Goal: Task Accomplishment & Management: Manage account settings

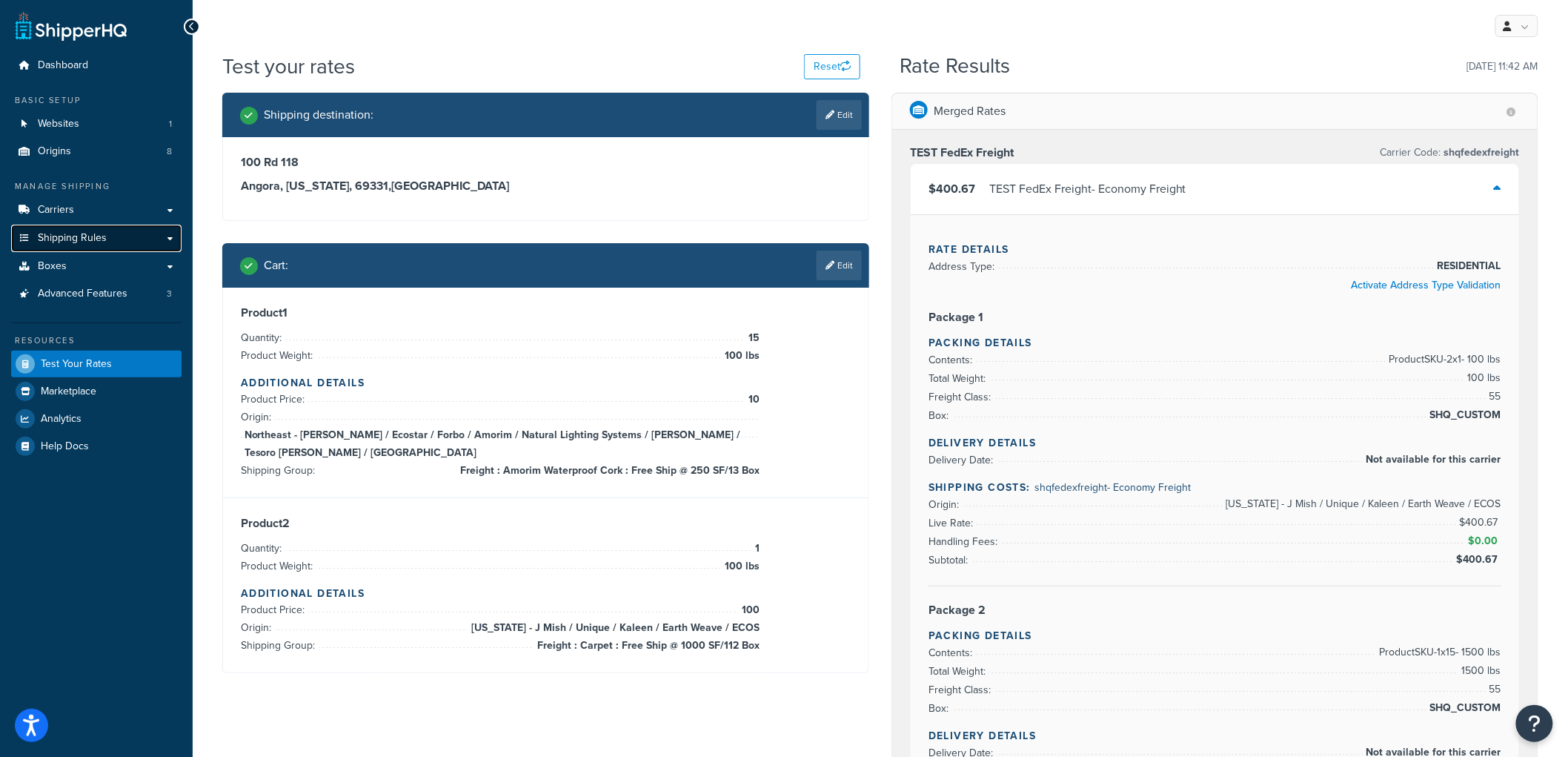
click at [129, 236] on link "Shipping Rules" at bounding box center [96, 238] width 170 height 27
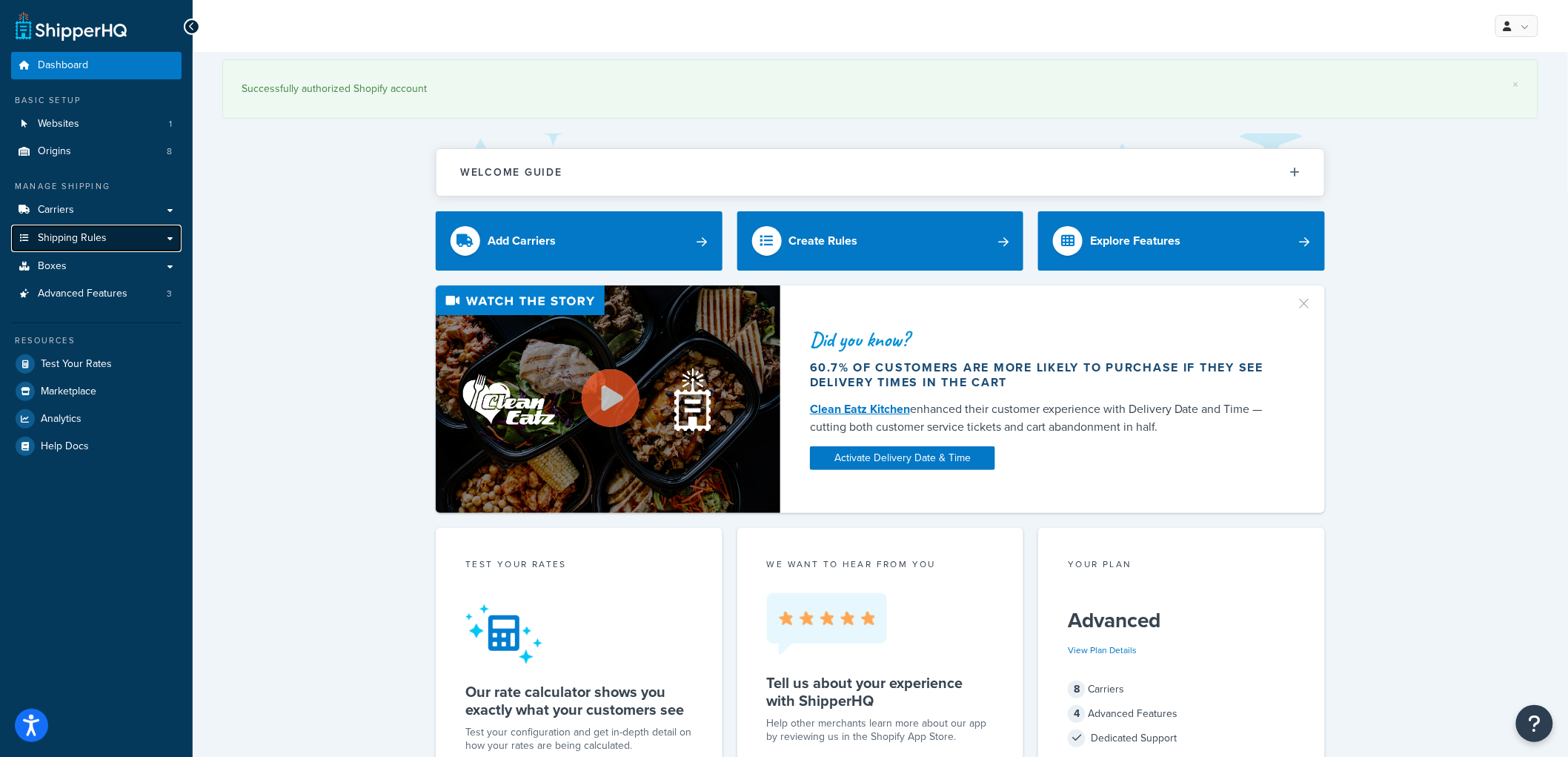
click at [98, 233] on span "Shipping Rules" at bounding box center [72, 238] width 69 height 12
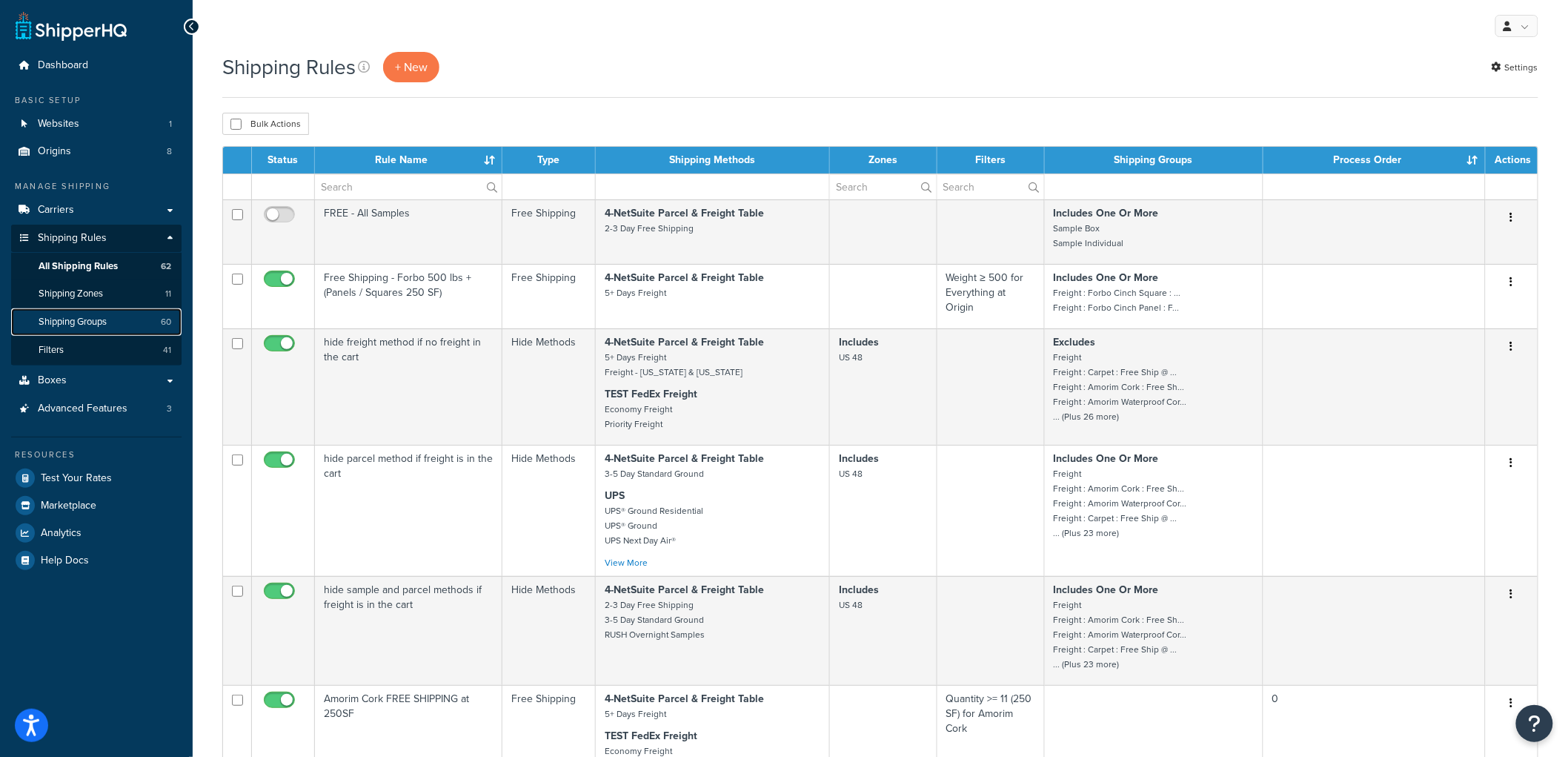
click at [104, 320] on span "Shipping Groups" at bounding box center [72, 322] width 68 height 12
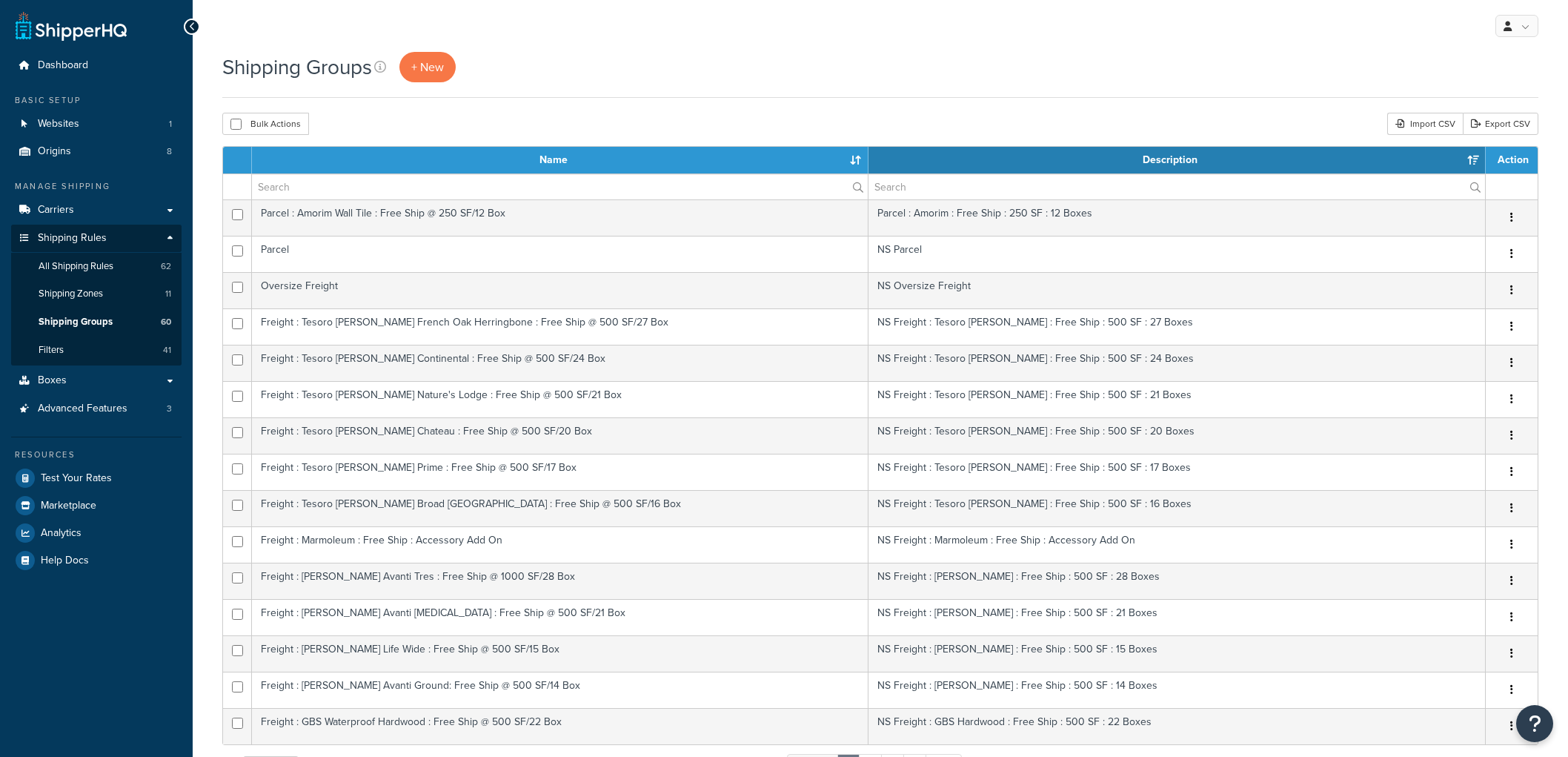
select select "15"
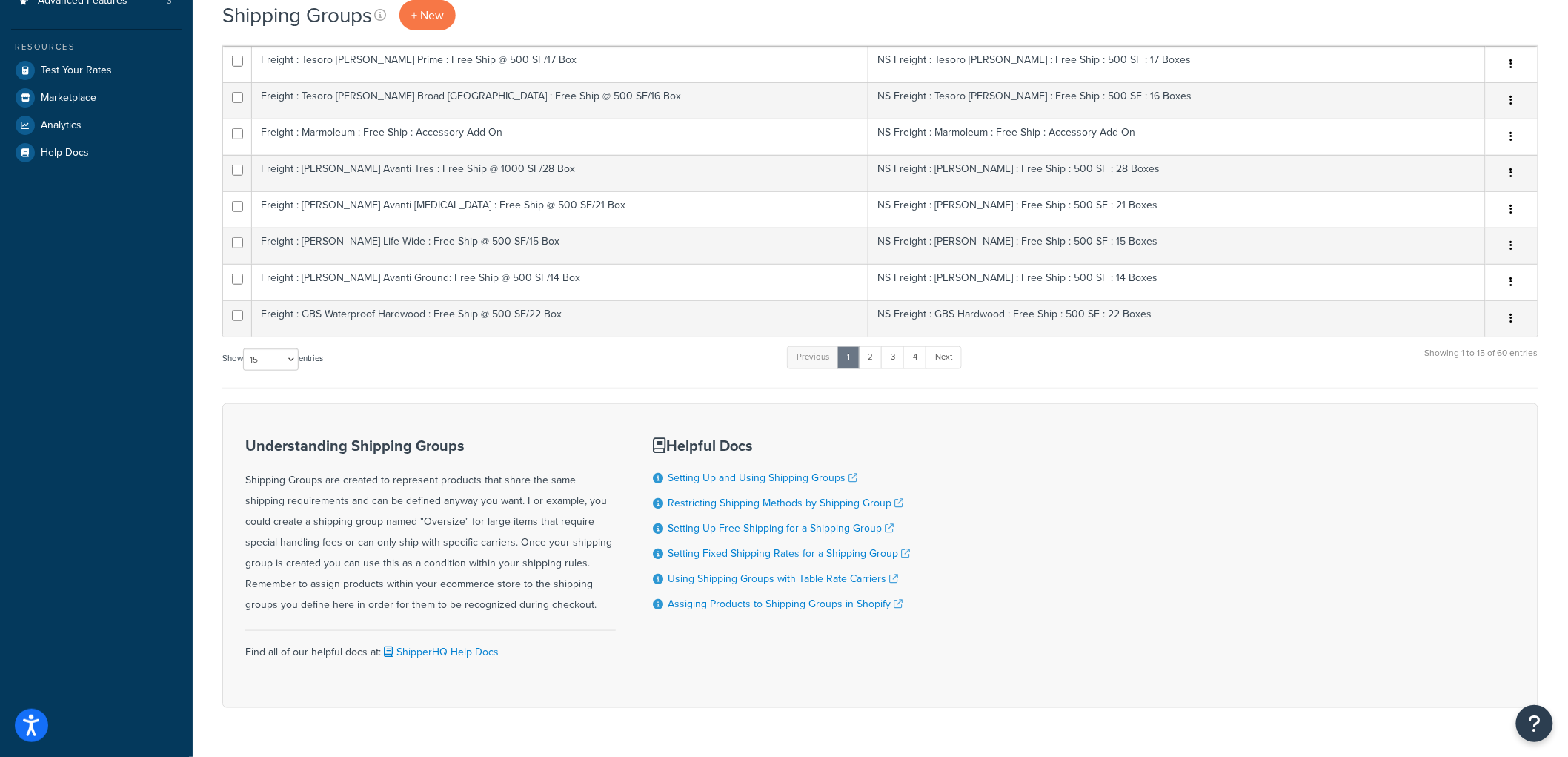
scroll to position [449, 0]
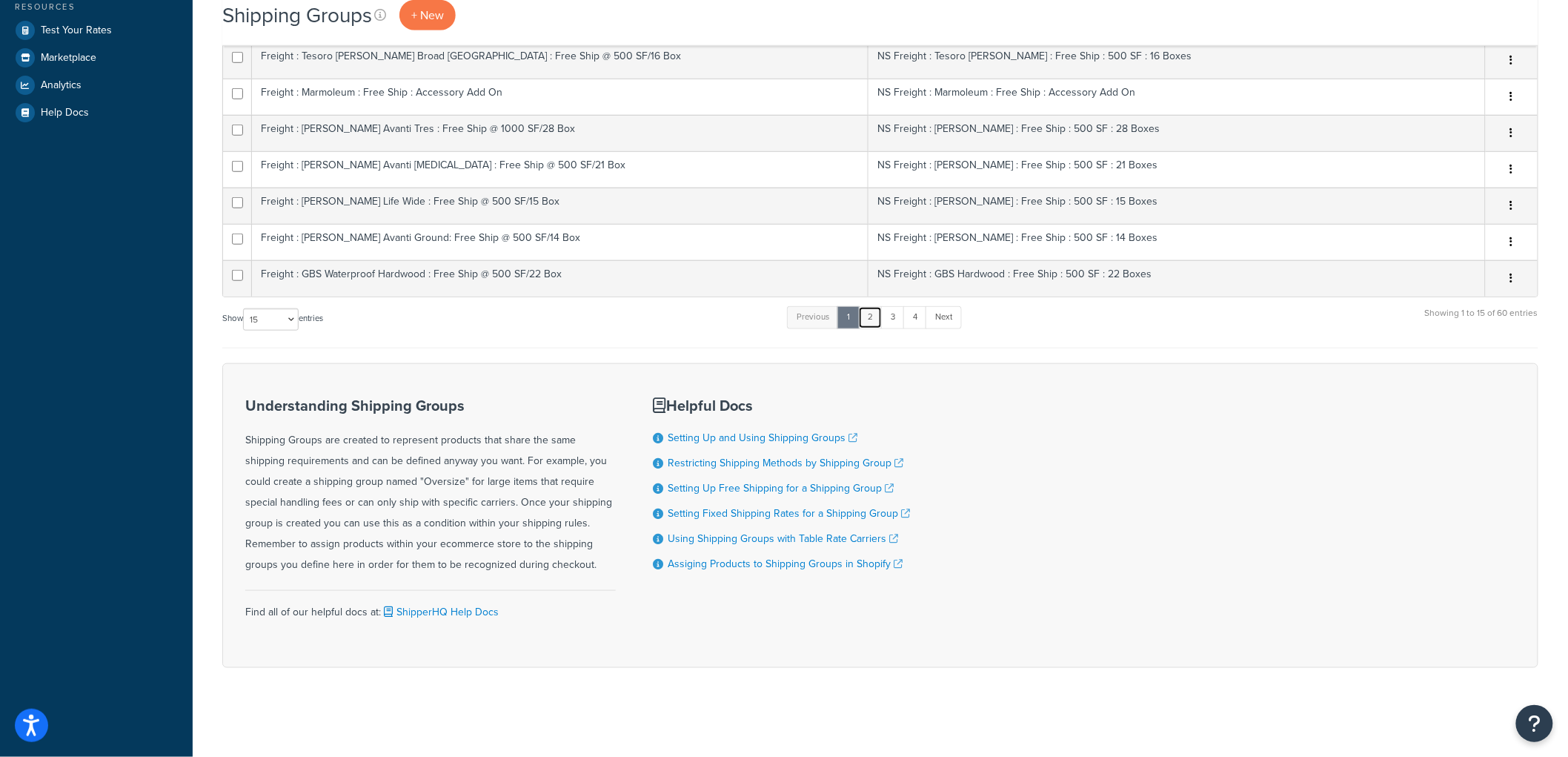
click at [882, 321] on link "2" at bounding box center [870, 317] width 24 height 22
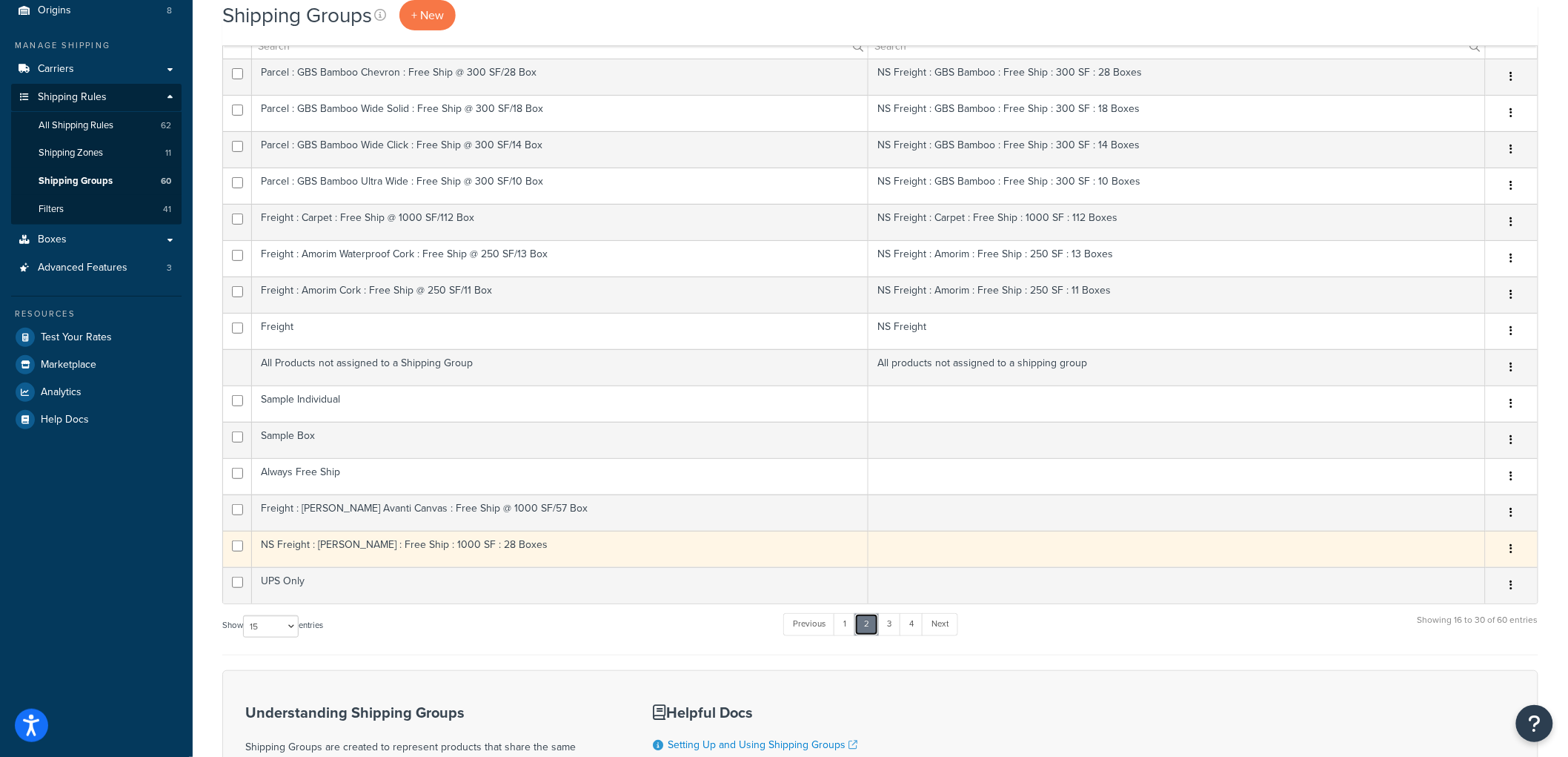
scroll to position [119, 0]
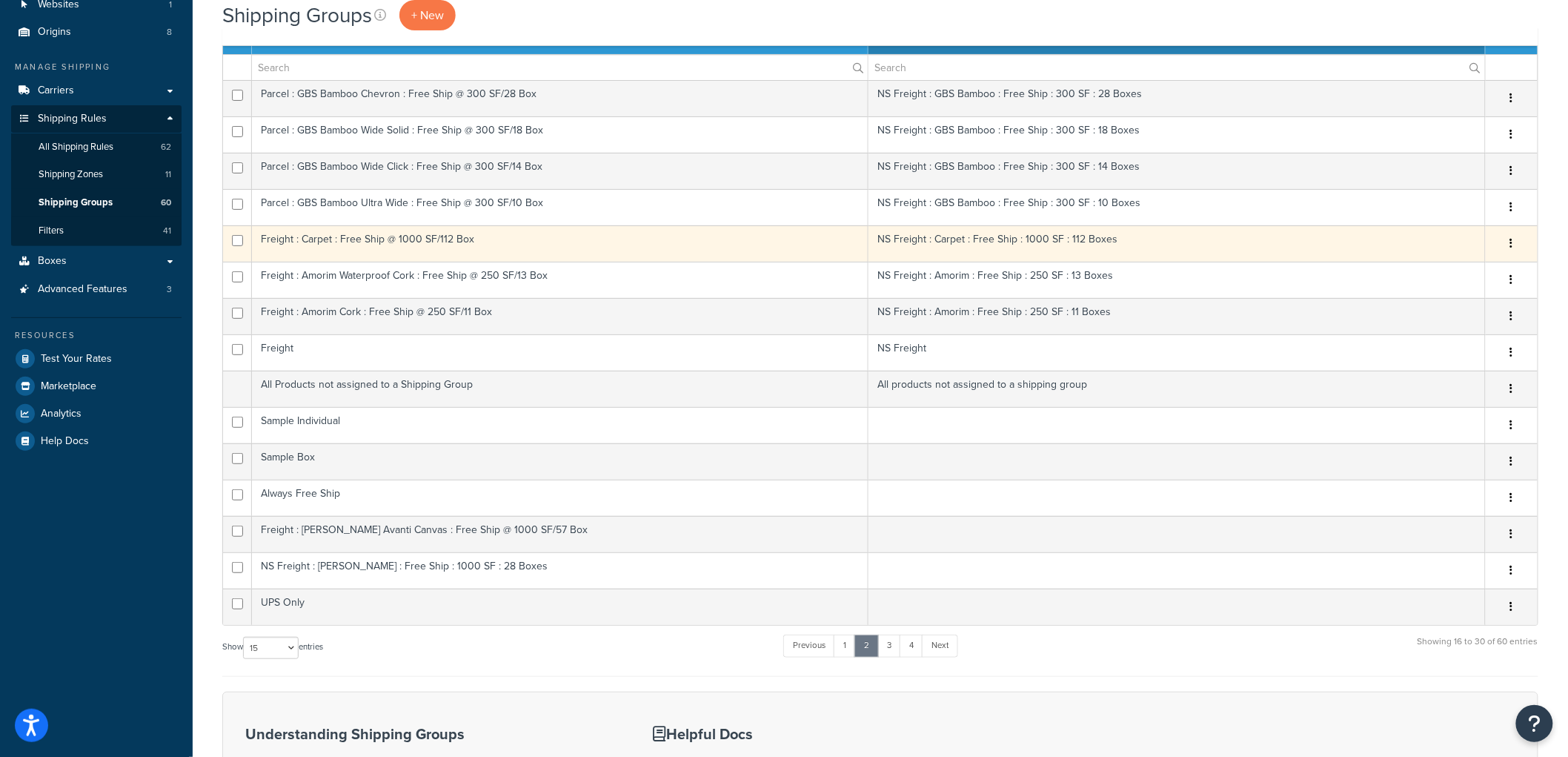
click at [527, 248] on td "Freight : Carpet : Free Ship @ 1000 SF/112 Box" at bounding box center [560, 243] width 616 height 37
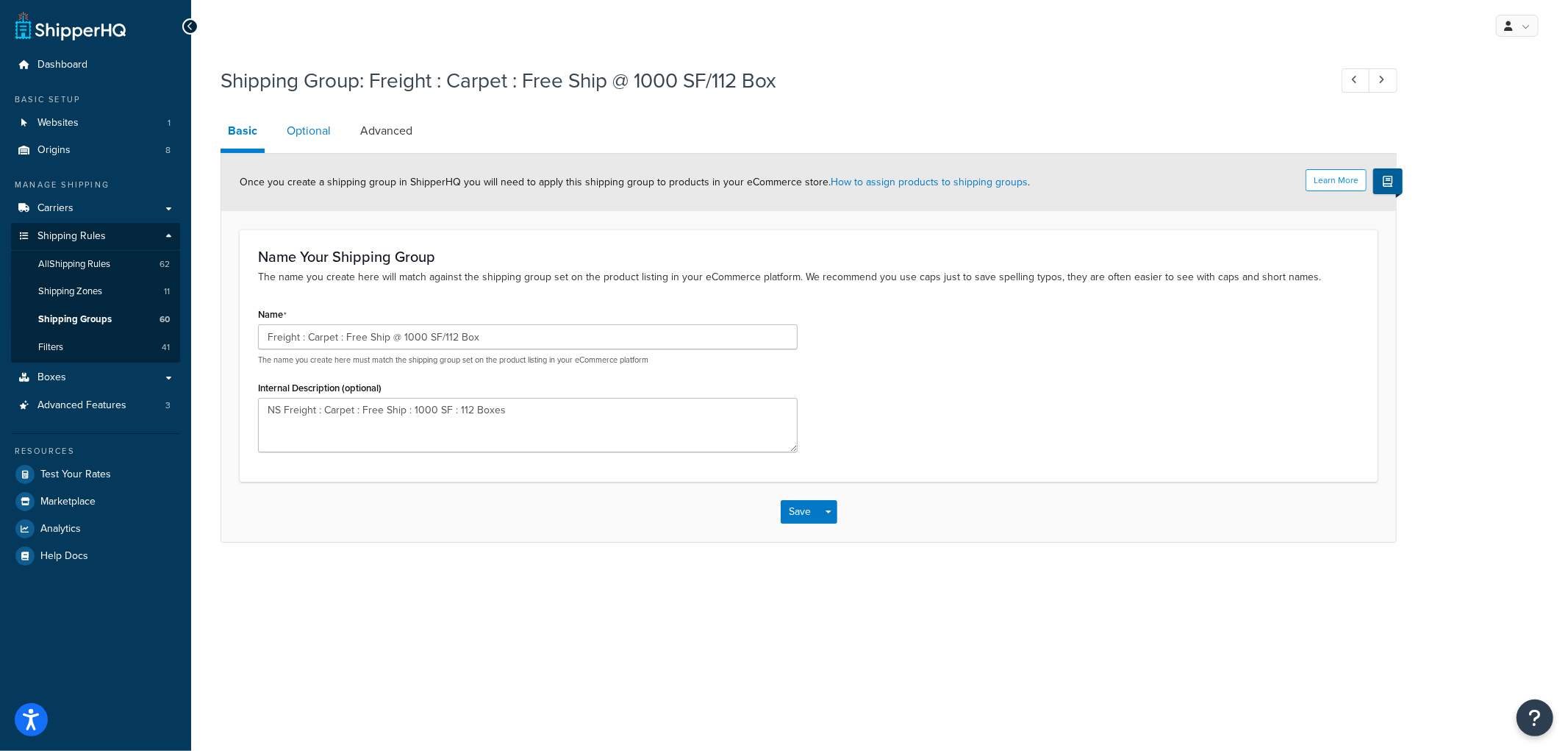
click at [279, 125] on link "Optional" at bounding box center [309, 131] width 59 height 36
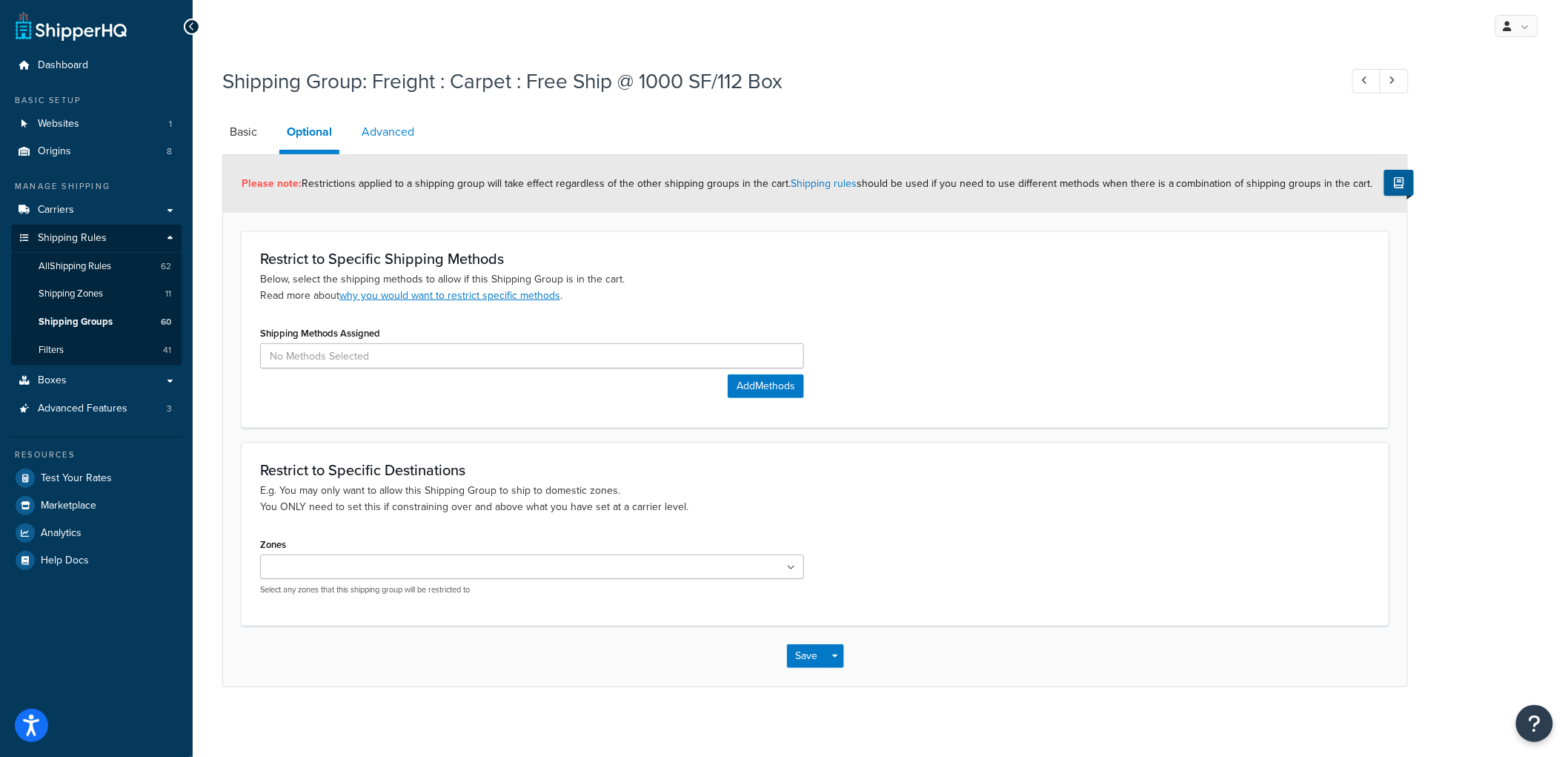
click at [398, 142] on link "Advanced" at bounding box center [388, 132] width 67 height 36
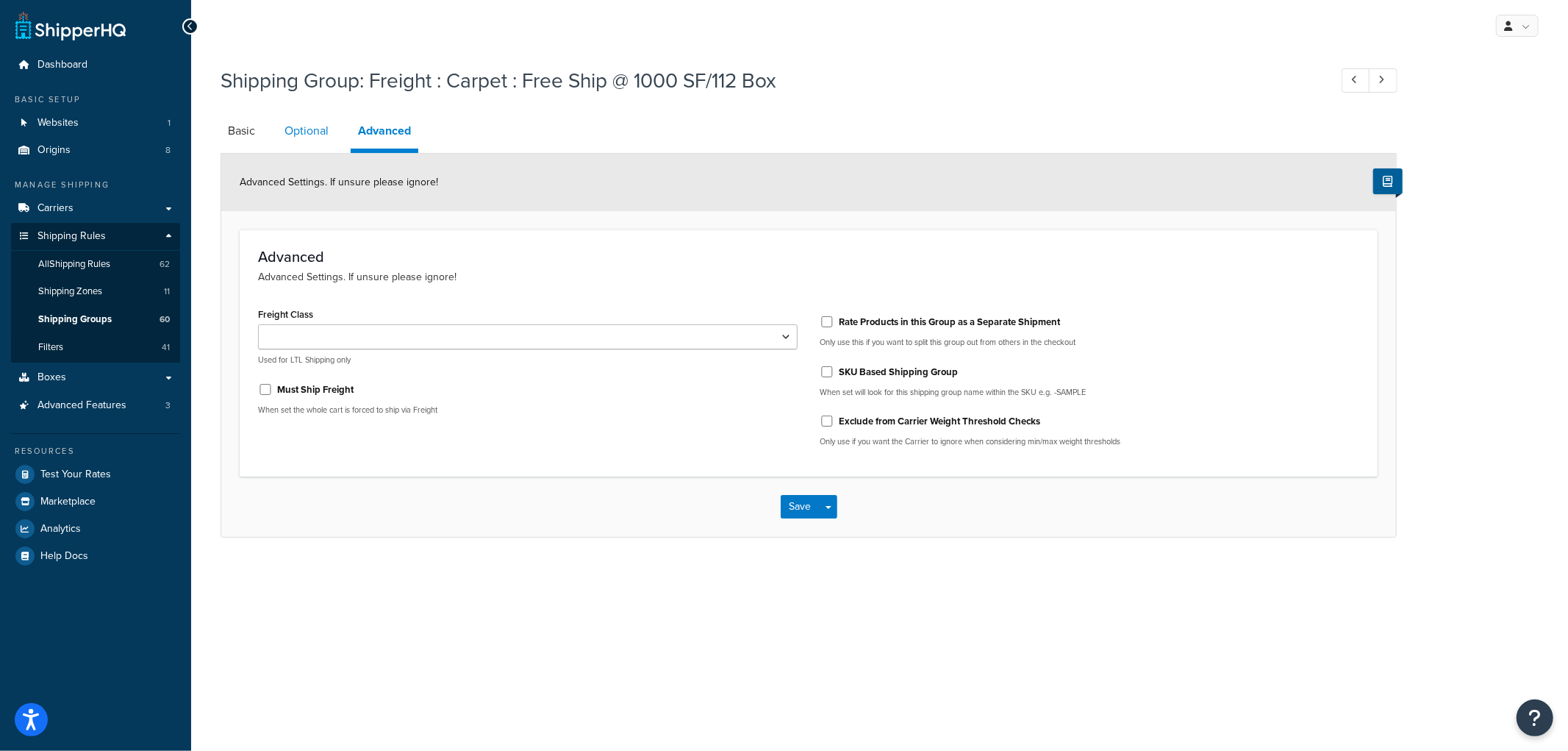
click at [310, 129] on link "Optional" at bounding box center [306, 131] width 59 height 36
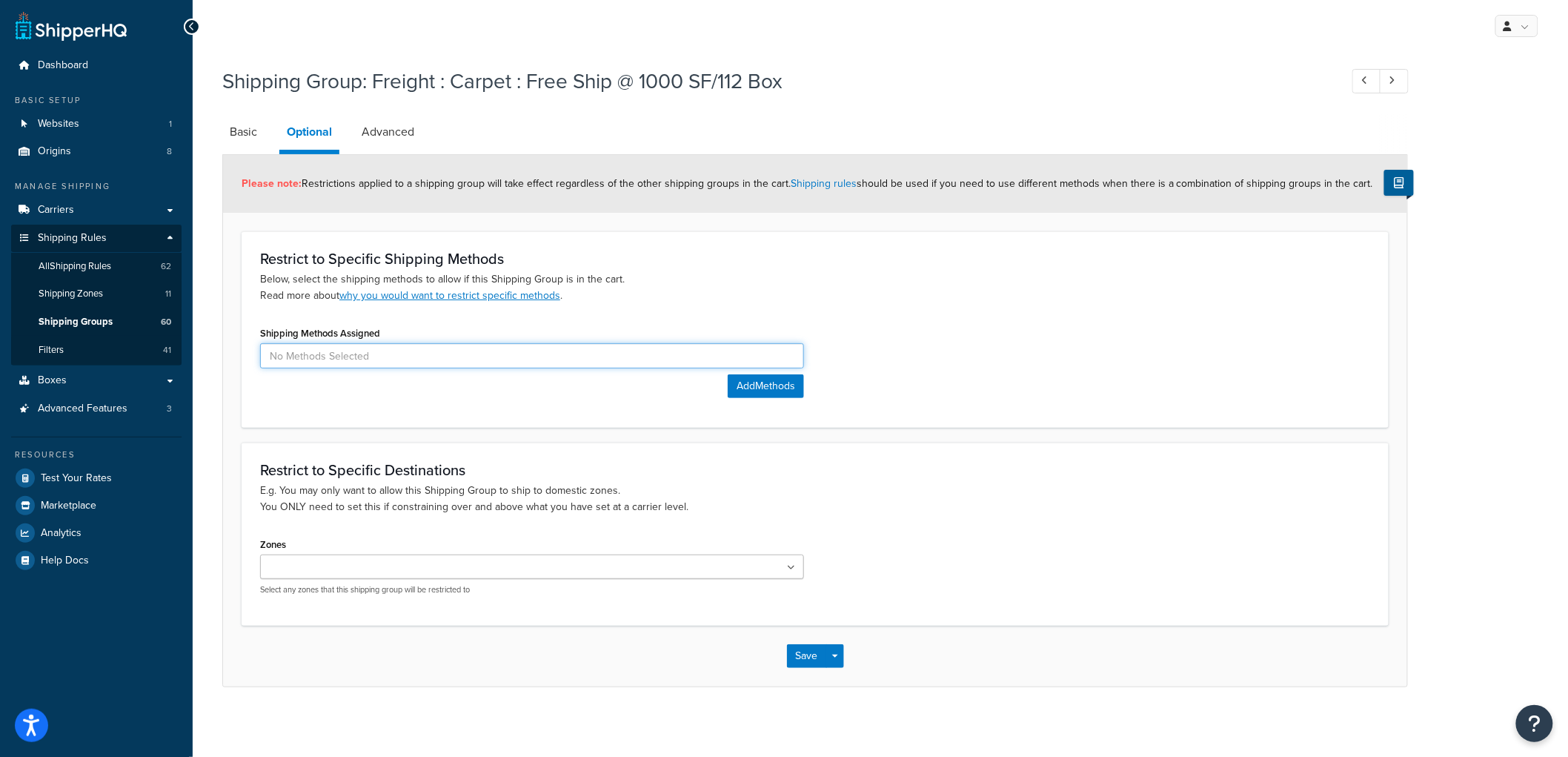
click at [350, 354] on input at bounding box center [531, 356] width 544 height 25
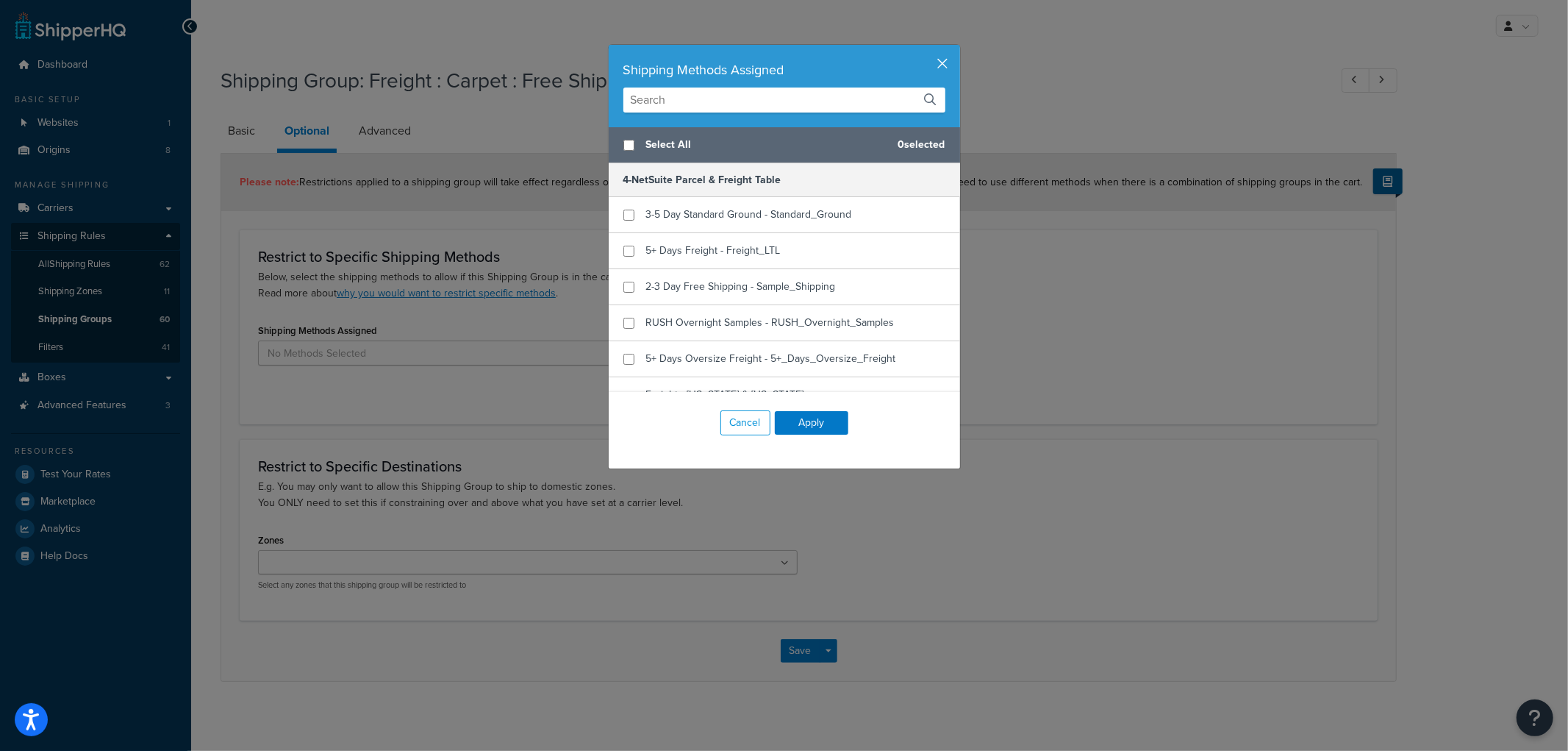
click at [957, 49] on button "button" at bounding box center [958, 46] width 4 height 4
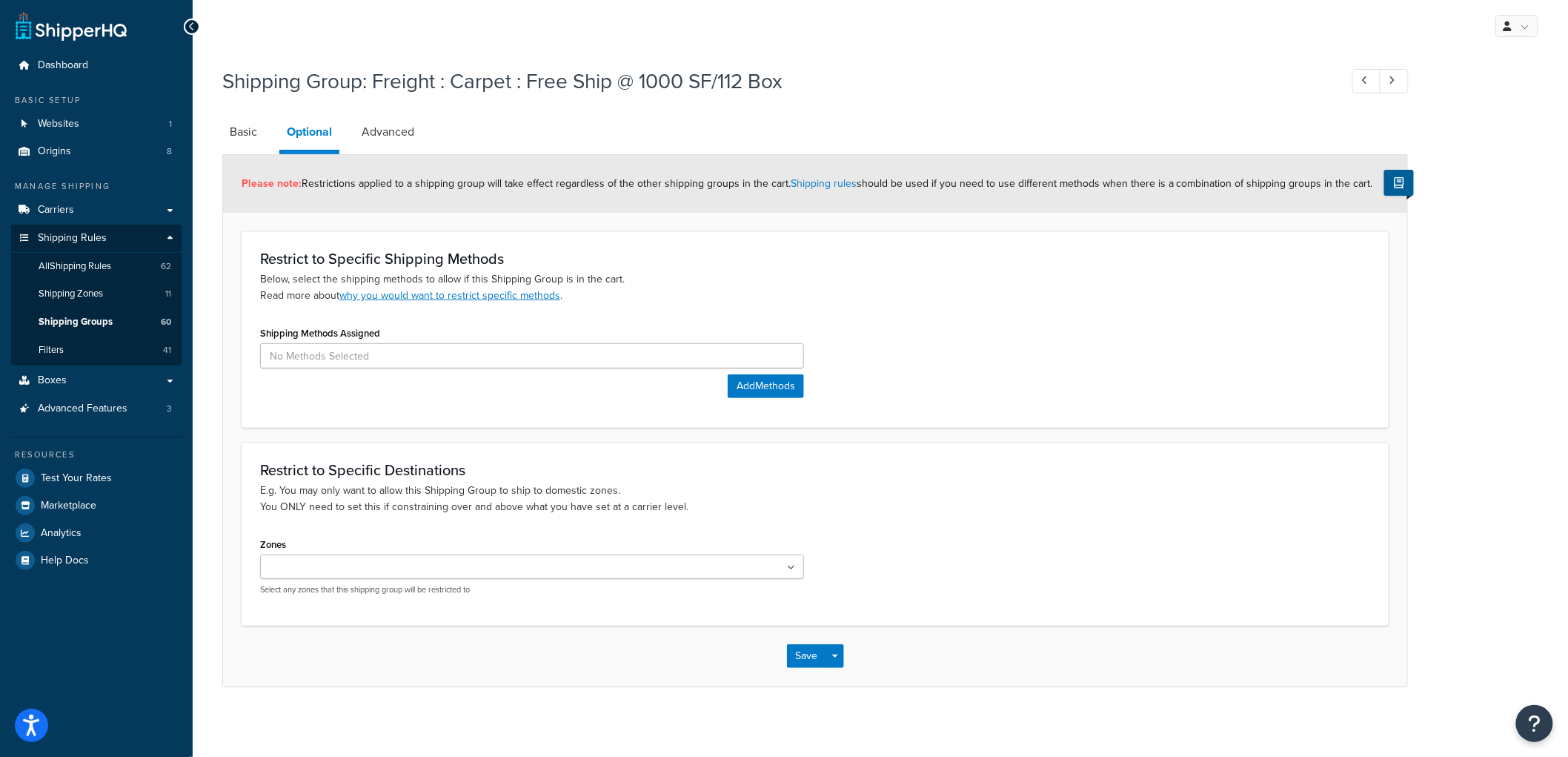
click at [391, 218] on form "Please note: Restrictions applied to a shipping group will take effect regardle…" at bounding box center [815, 420] width 1184 height 531
click at [373, 345] on input at bounding box center [531, 356] width 544 height 25
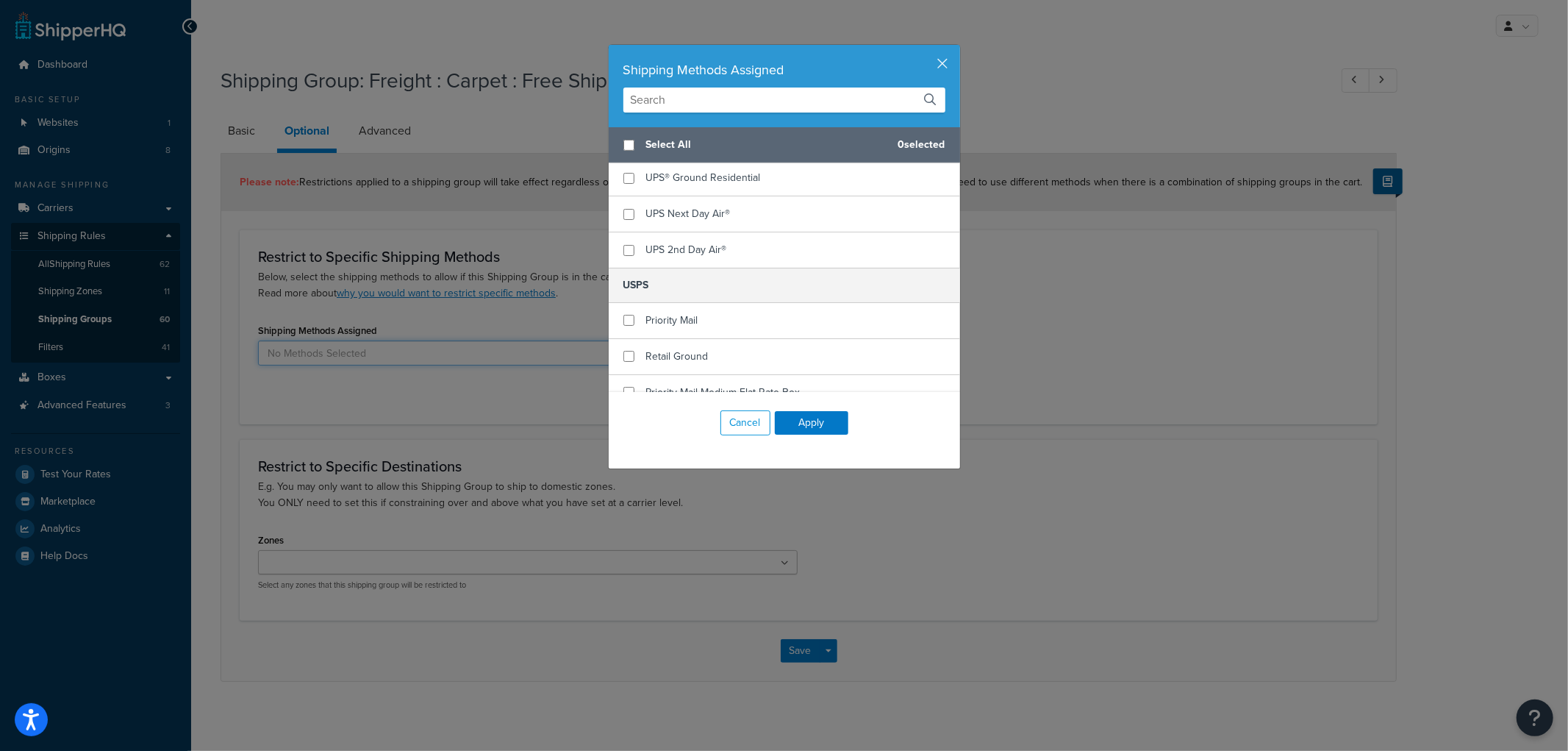
scroll to position [804, 0]
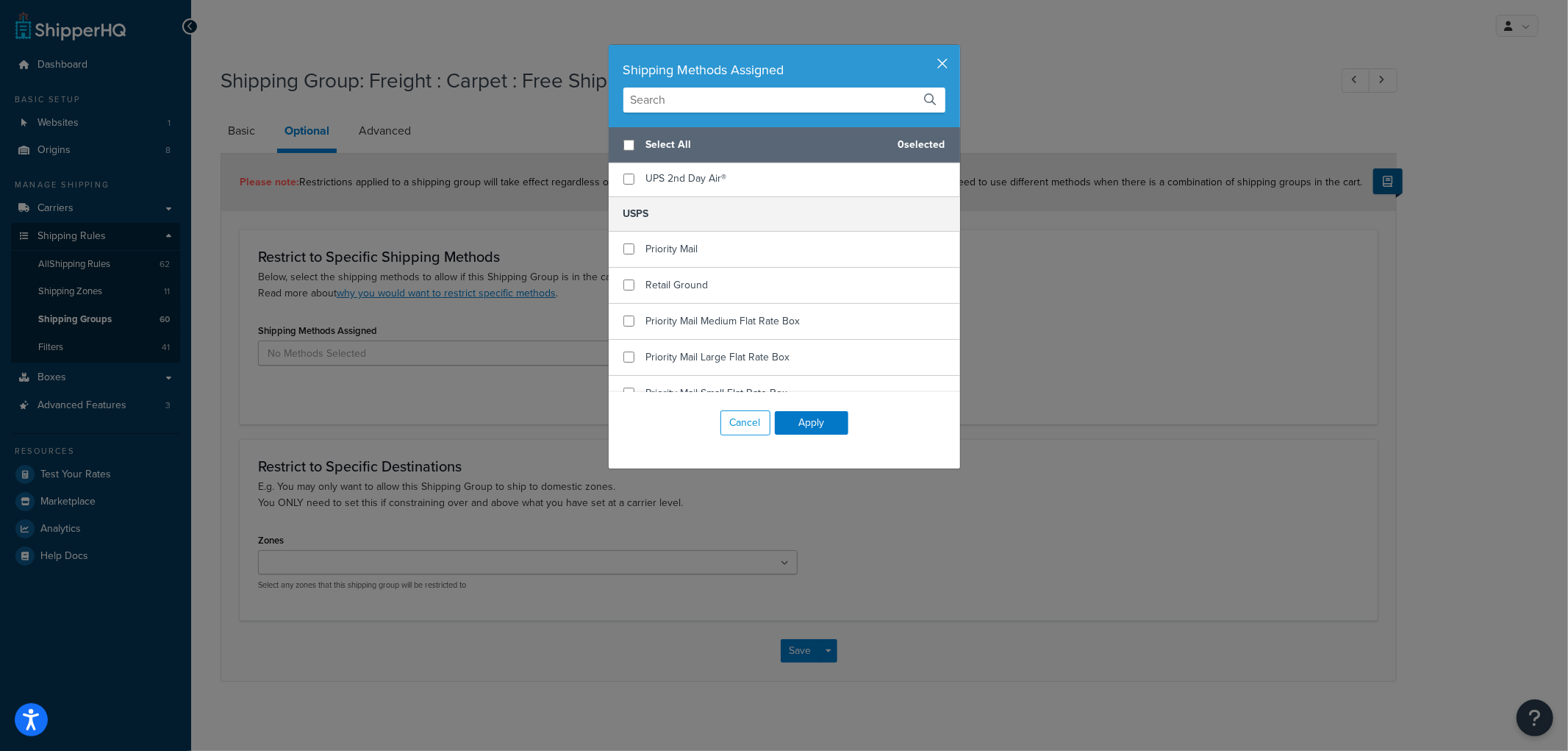
click at [957, 49] on button "button" at bounding box center [958, 46] width 4 height 4
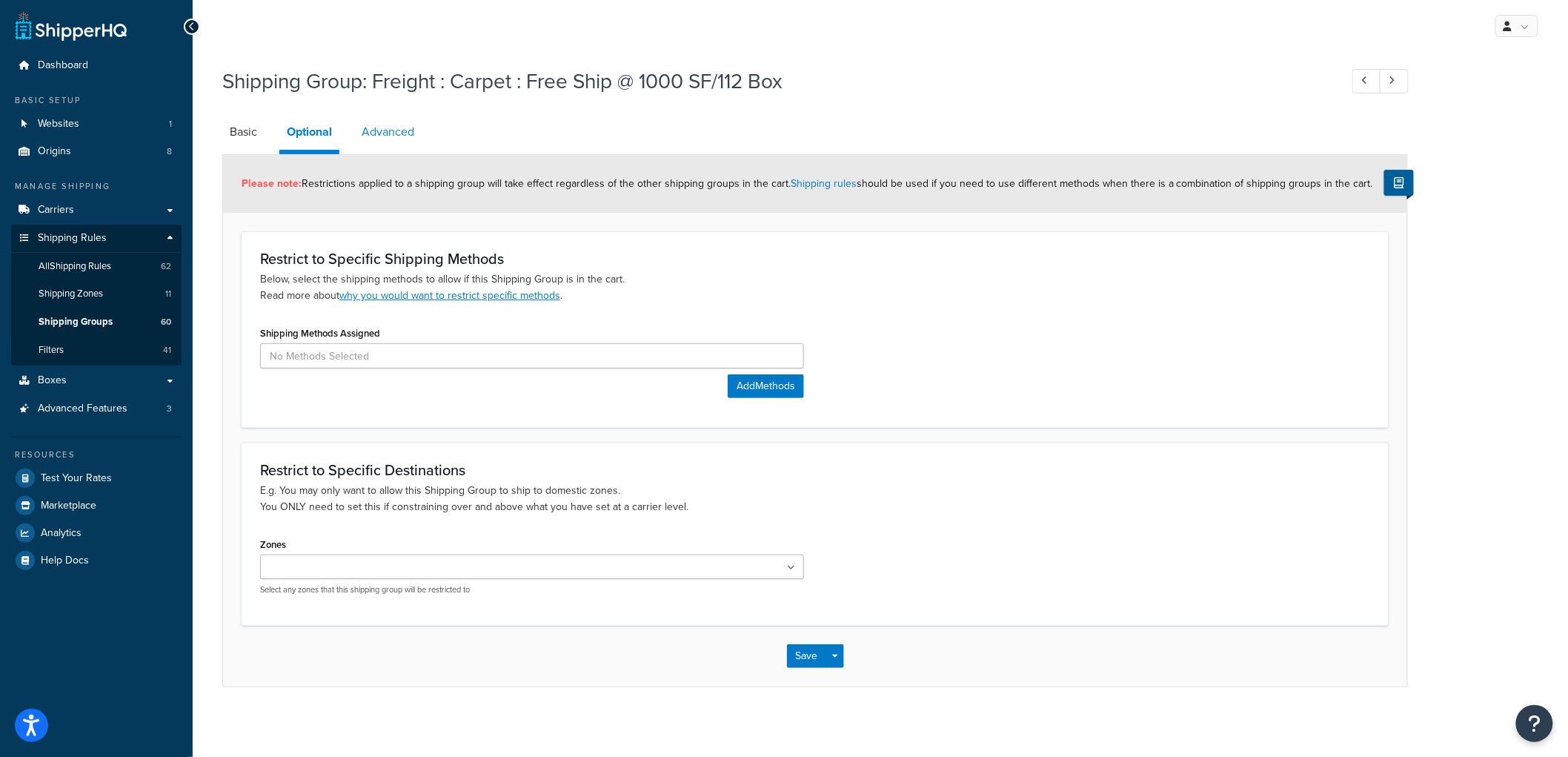
click at [361, 140] on link "Advanced" at bounding box center [388, 132] width 67 height 36
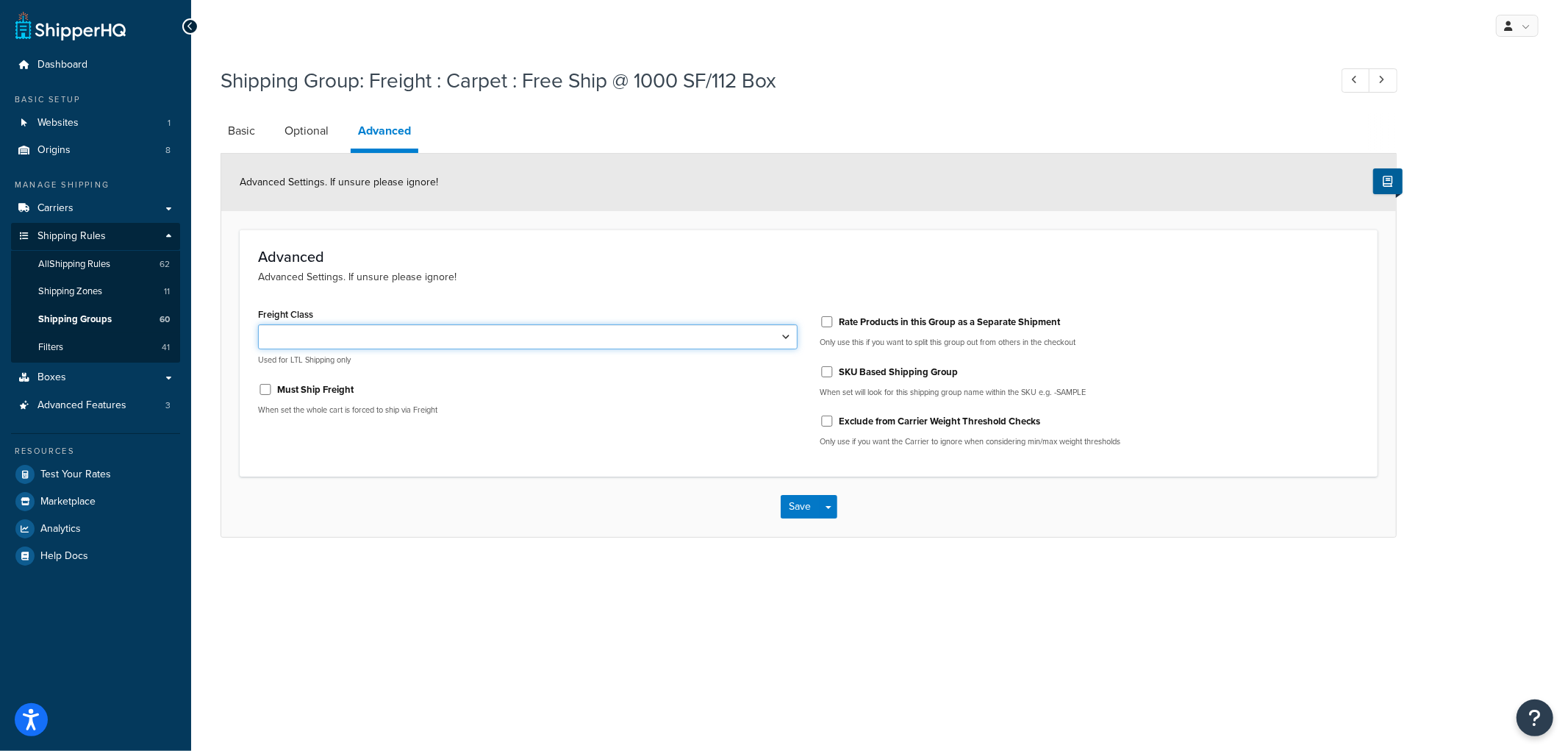
click at [446, 334] on select "50 55 60 65 70 77.5 85 92.5 100 110 125 150 175 200 250 300 400 500" at bounding box center [527, 337] width 539 height 25
click at [534, 375] on div "Freight Class 50 55 60 65 70 77.5 85 92.5 100 110 125 150 175 200 250 300 400 5…" at bounding box center [528, 365] width 562 height 123
click at [606, 336] on select "50 55 60 65 70 77.5 85 92.5 100 110 125 150 175 200 250 300 400 500" at bounding box center [527, 337] width 539 height 25
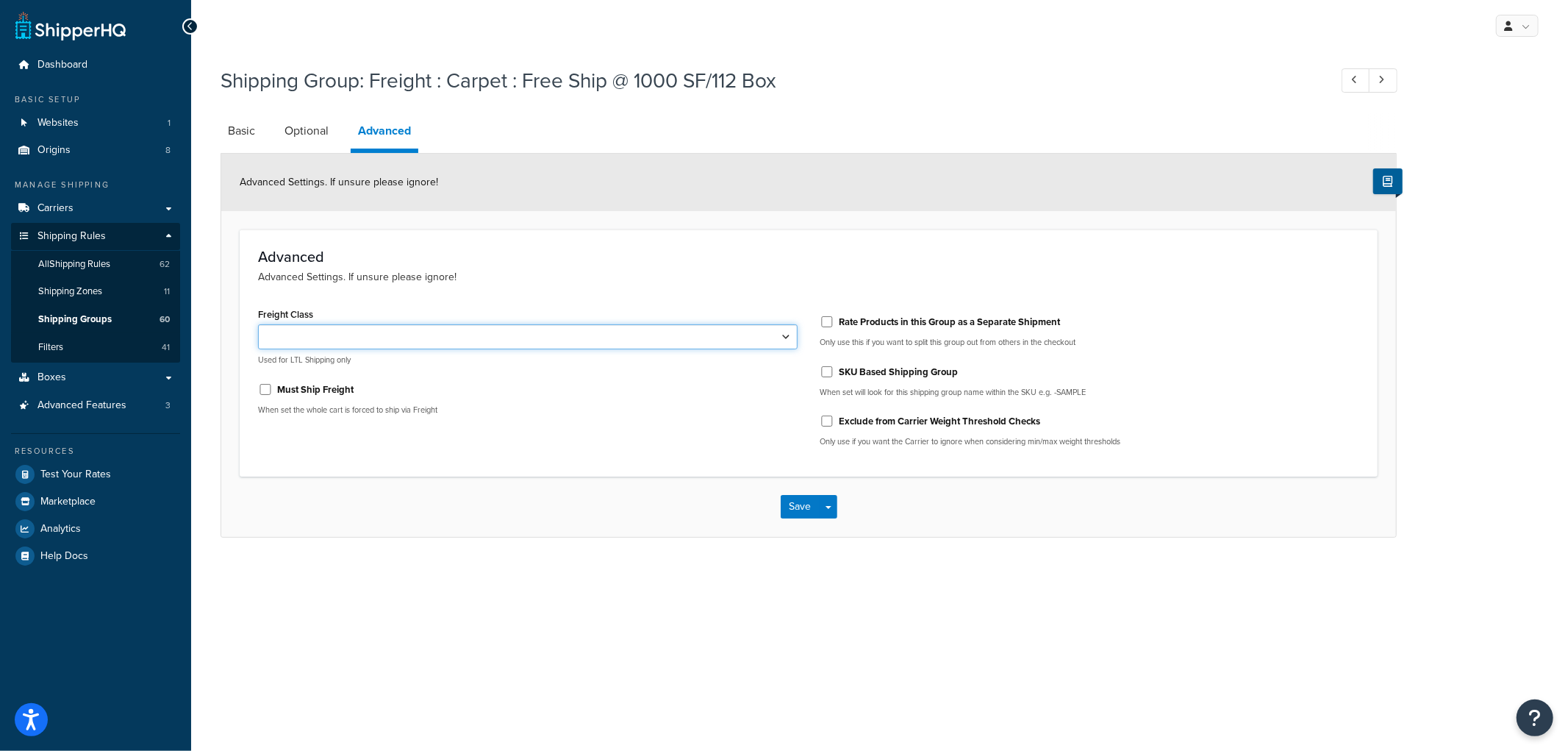
click at [524, 333] on select "50 55 60 65 70 77.5 85 92.5 100 110 125 150 175 200 250 300 400 500" at bounding box center [527, 337] width 539 height 25
select select "100"
click at [258, 324] on select "50 55 60 65 70 77.5 85 92.5 100 110 125 150 175 200 250 300 400 500" at bounding box center [527, 337] width 539 height 25
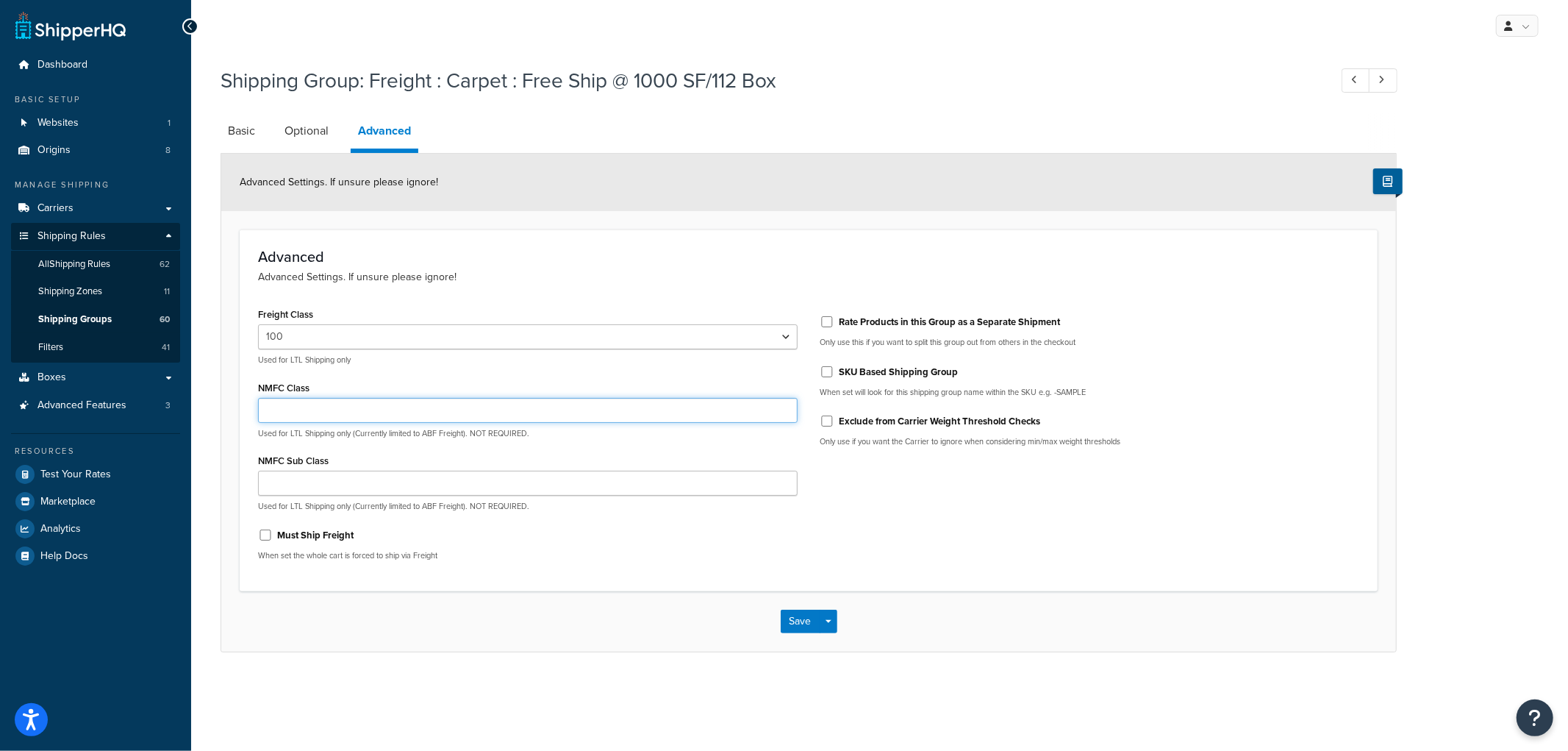
click at [467, 408] on input "NMFC Class" at bounding box center [527, 410] width 539 height 25
click at [635, 266] on div "Advanced Advanced Settings. If unsure please ignore!" at bounding box center [808, 266] width 1101 height 36
click at [797, 626] on button "Save" at bounding box center [800, 621] width 39 height 23
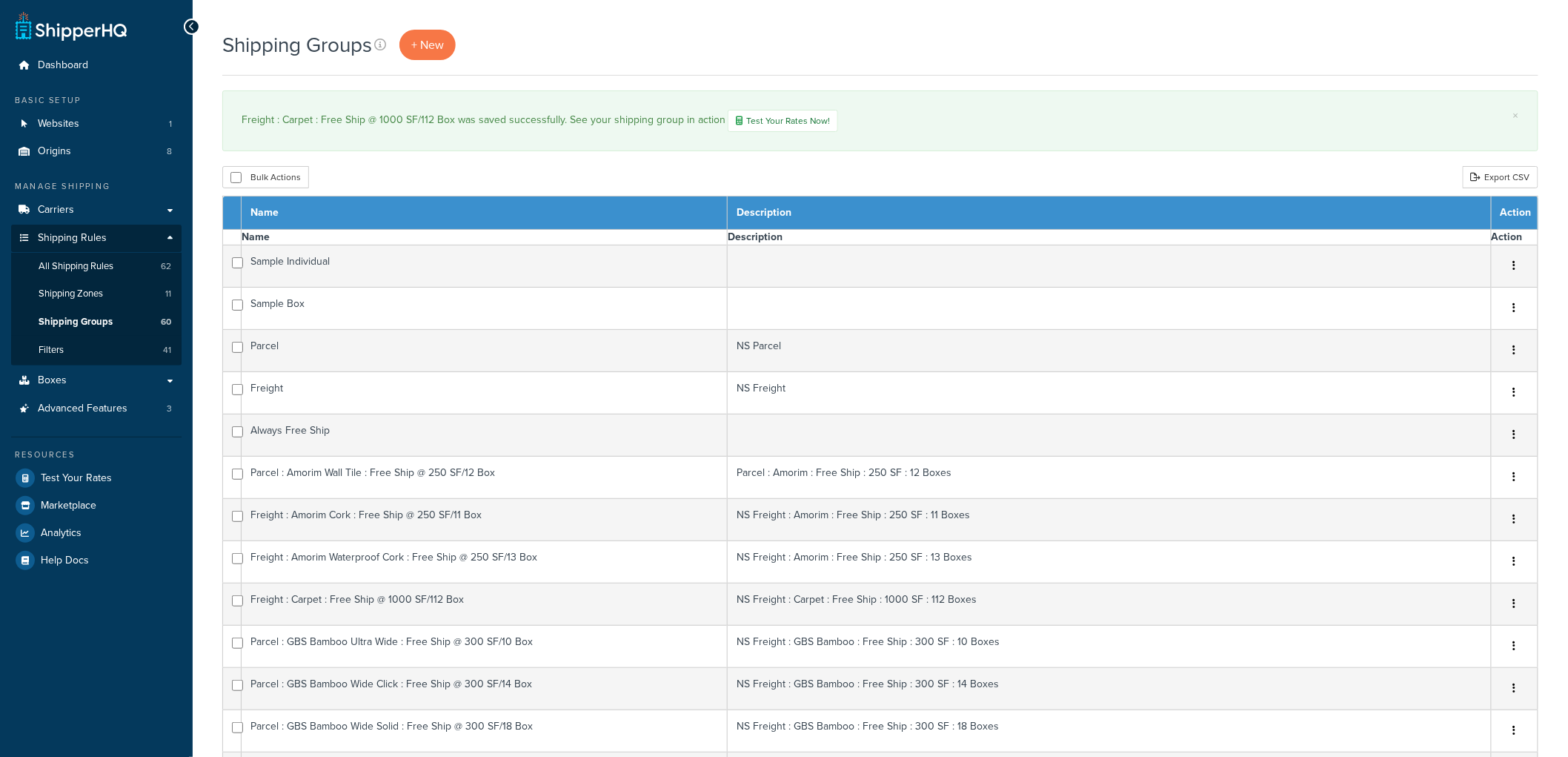
select select "15"
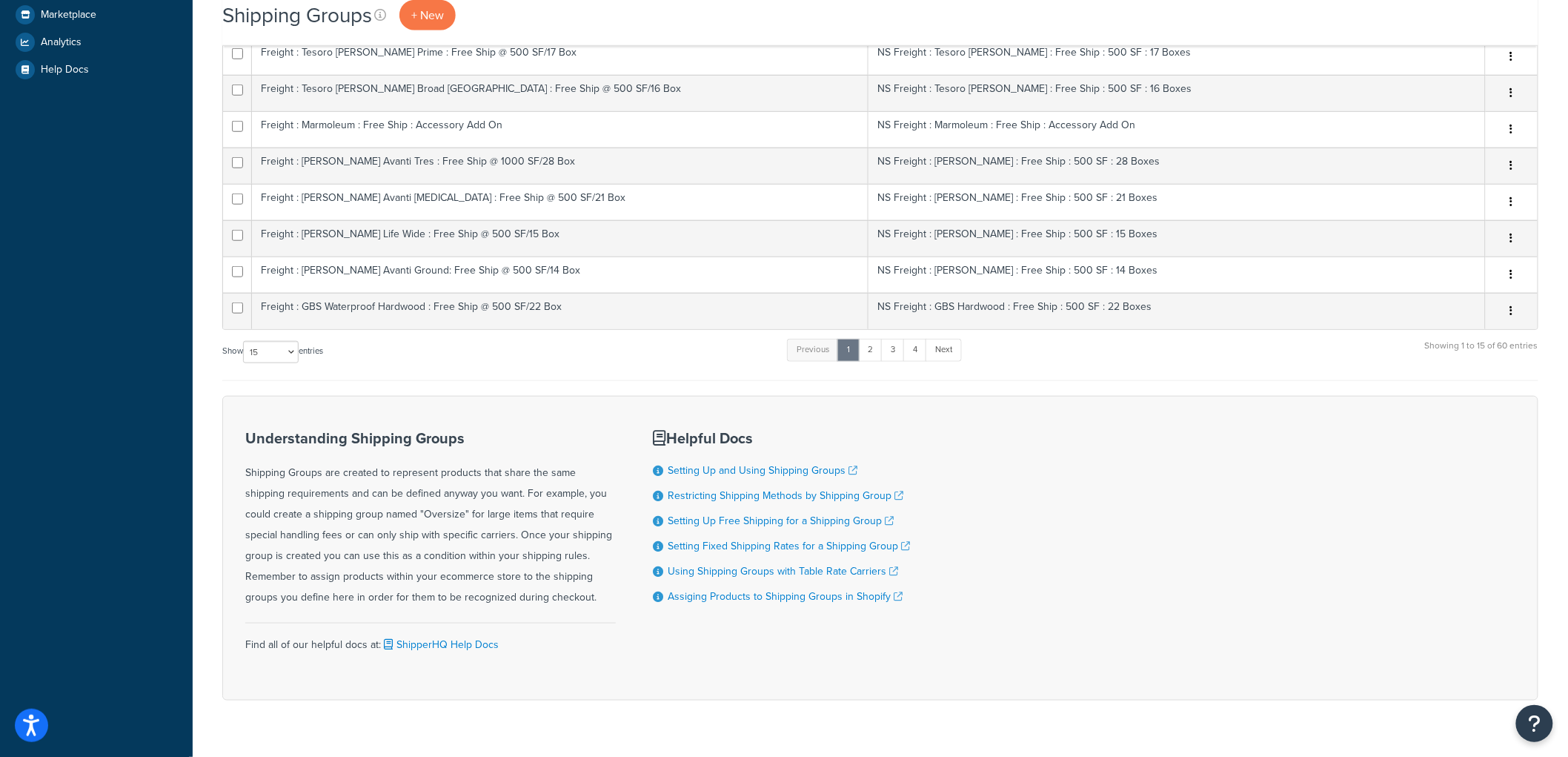
scroll to position [494, 0]
click at [868, 343] on link "2" at bounding box center [870, 347] width 24 height 22
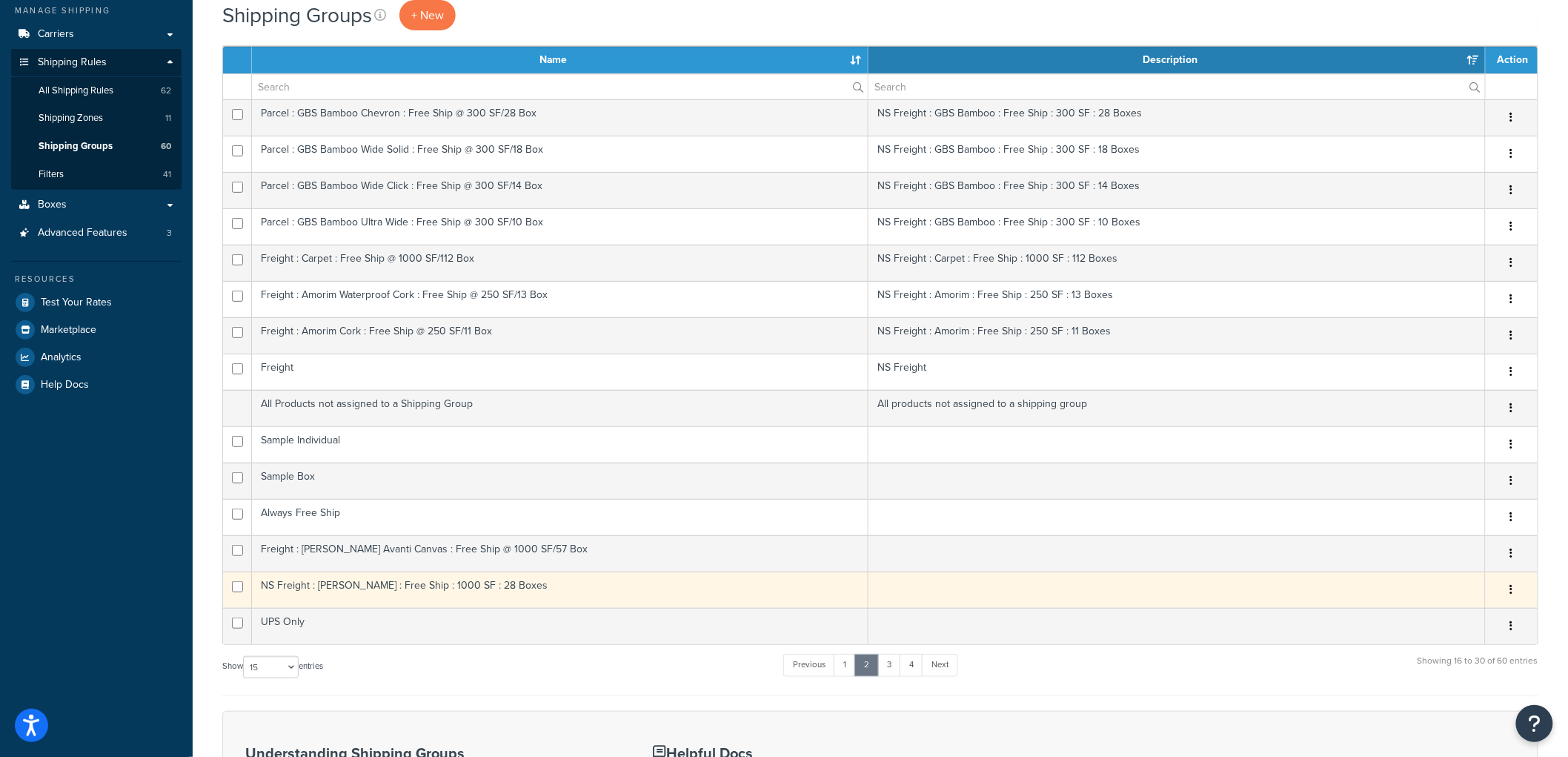
scroll to position [165, 0]
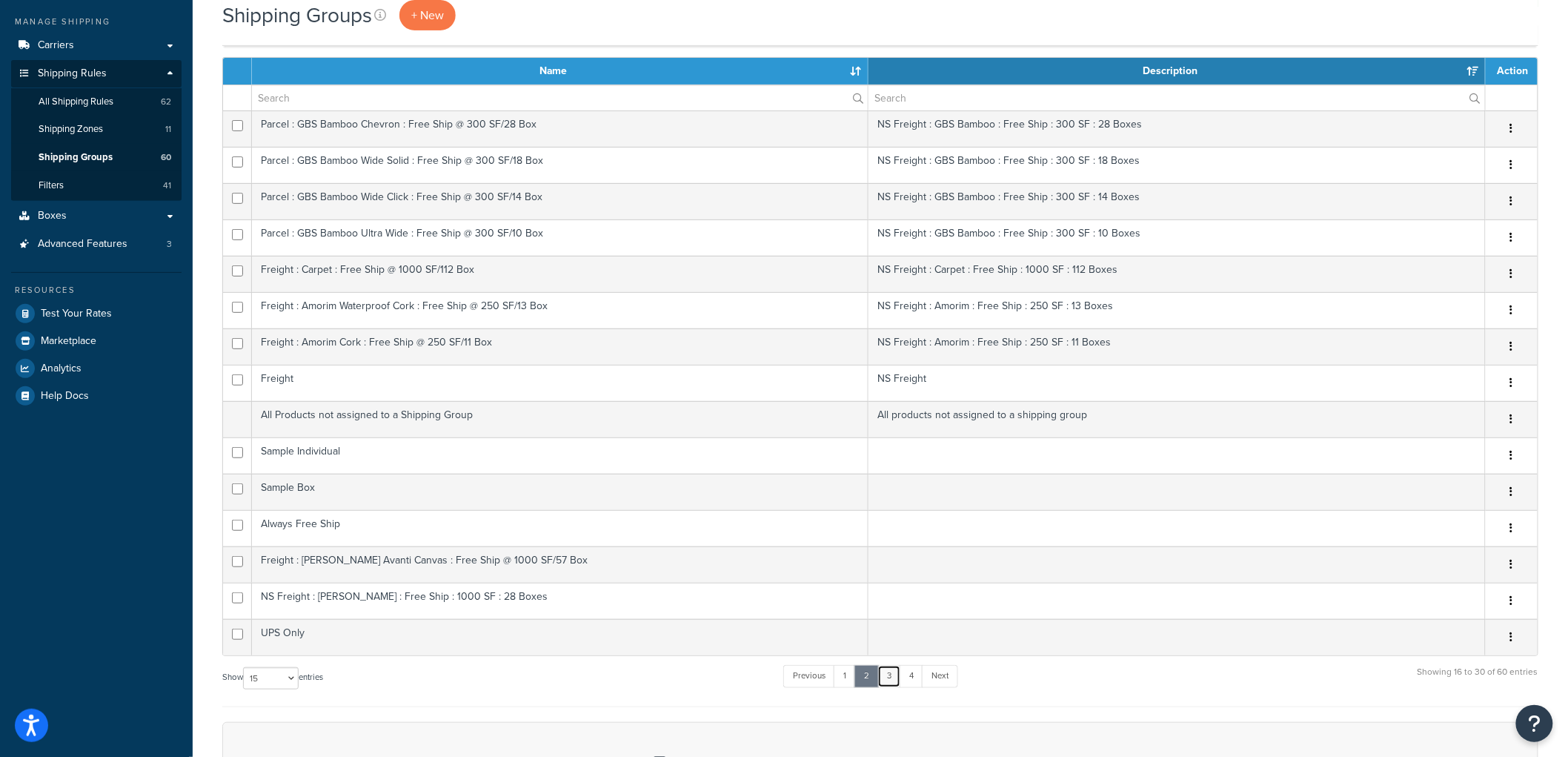
click at [889, 675] on link "3" at bounding box center [889, 676] width 23 height 22
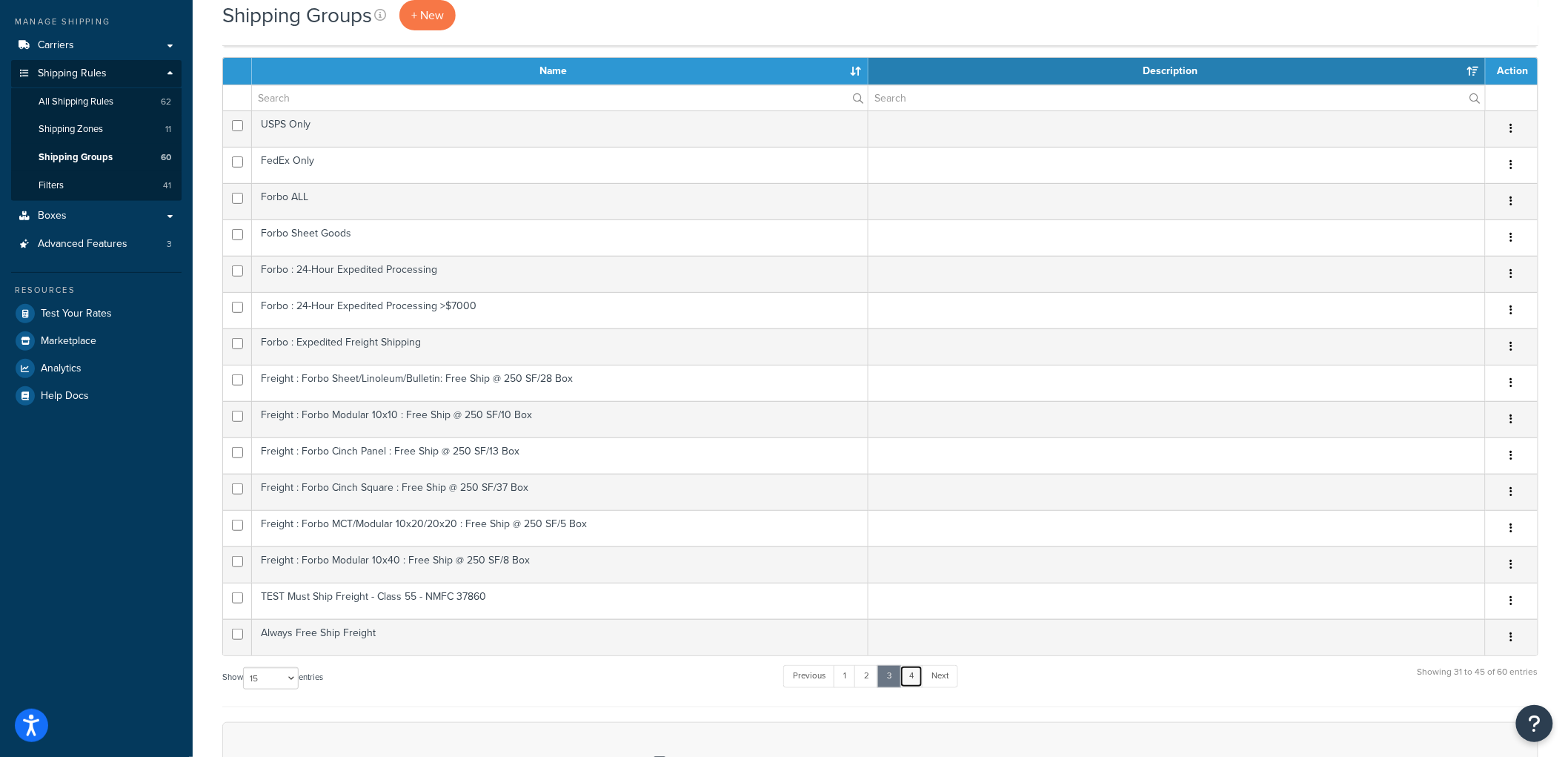
click at [911, 676] on link "4" at bounding box center [911, 676] width 23 height 22
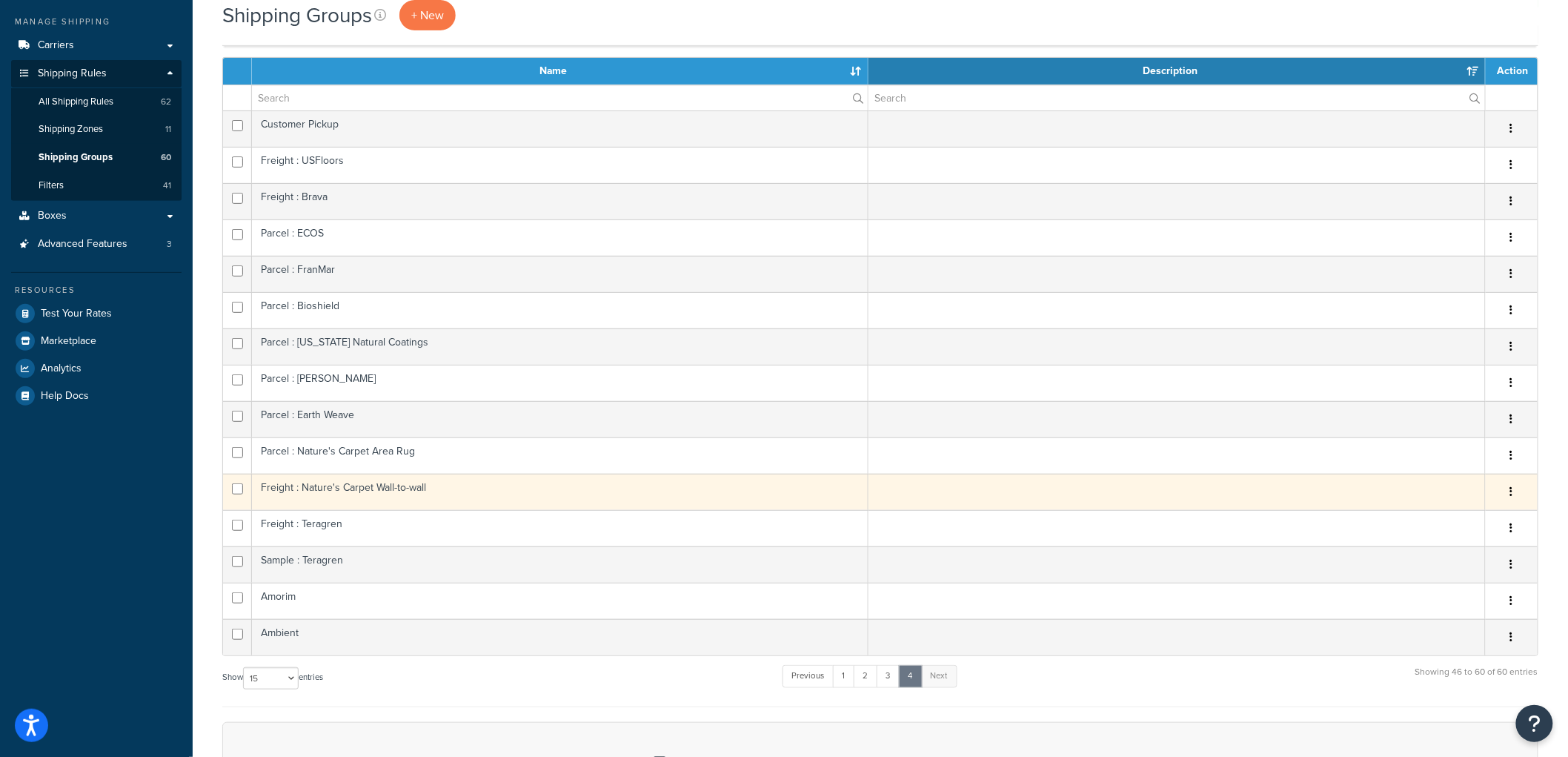
click at [349, 491] on td "Freight : Nature's Carpet Wall-to-wall" at bounding box center [560, 492] width 616 height 37
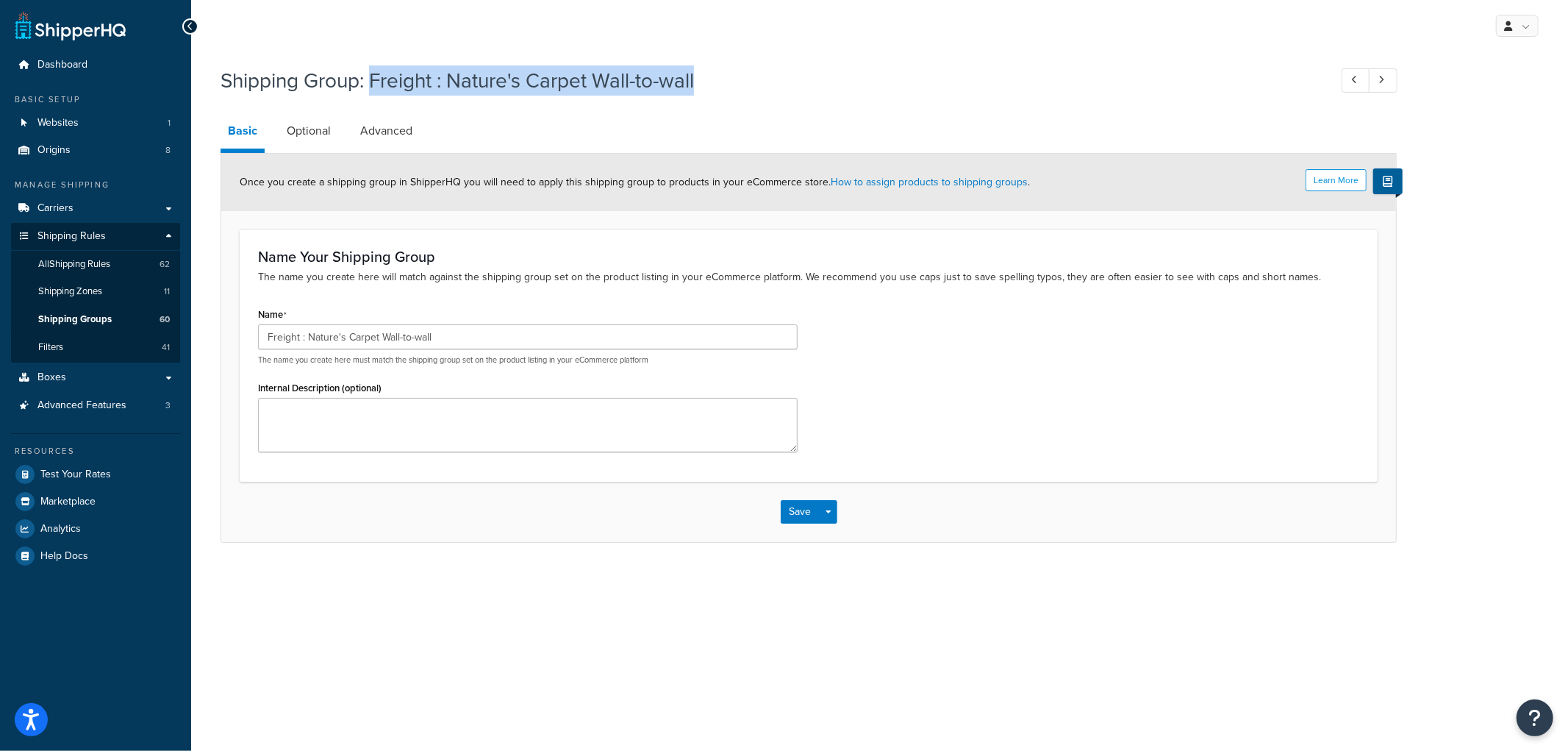
drag, startPoint x: 373, startPoint y: 88, endPoint x: 709, endPoint y: 81, distance: 336.1
click at [709, 81] on h1 "Shipping Group: Freight : Nature's Carpet Wall-to-wall" at bounding box center [767, 80] width 1094 height 29
copy h1 "Freight : Nature's Carpet Wall-to-wall"
click at [410, 128] on link "Advanced" at bounding box center [386, 131] width 67 height 36
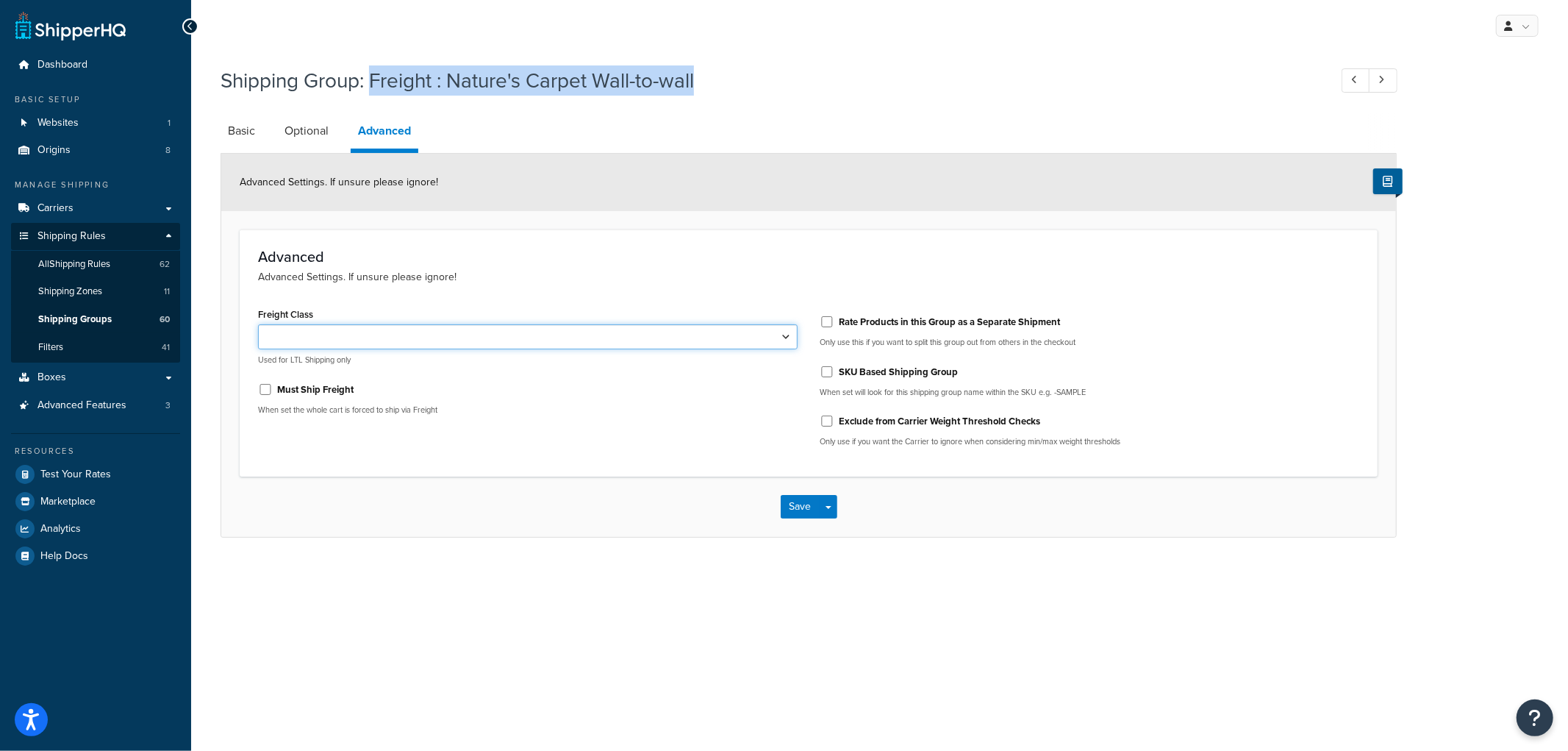
click at [387, 324] on select "50 55 60 65 70 77.5 85 92.5 100 110 125 150 175 200 250 300 400 500" at bounding box center [527, 337] width 539 height 25
select select "100"
click at [258, 324] on select "50 55 60 65 70 77.5 85 92.5 100 110 125 150 175 200 250 300 400 500" at bounding box center [527, 337] width 539 height 25
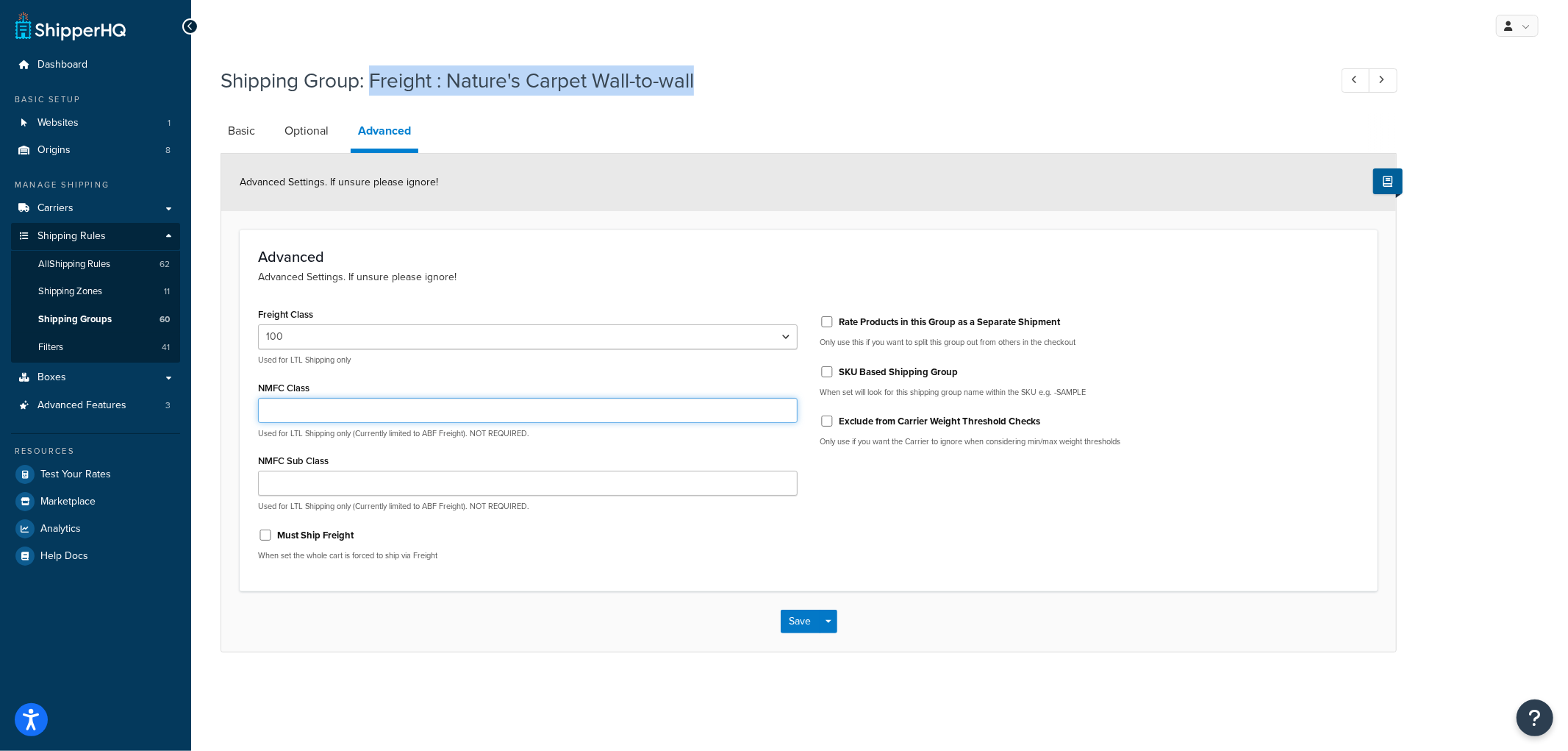
click at [388, 406] on input "NMFC Class" at bounding box center [527, 410] width 539 height 25
type input "70680"
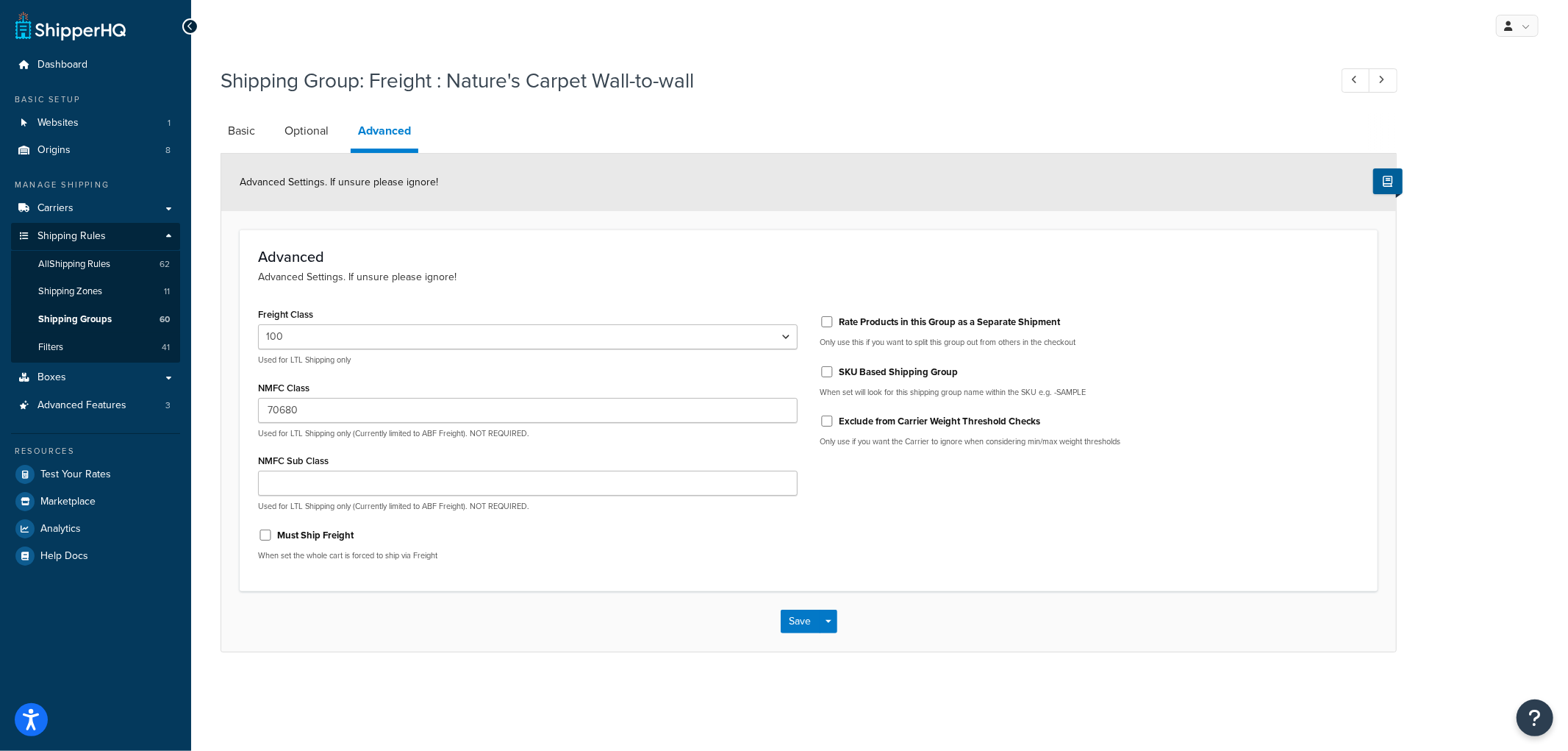
click at [449, 595] on div "Save Save Dropdown Save and Edit Save and Duplicate Save and Create New" at bounding box center [809, 622] width 1175 height 60
click at [810, 621] on button "Save" at bounding box center [800, 621] width 39 height 23
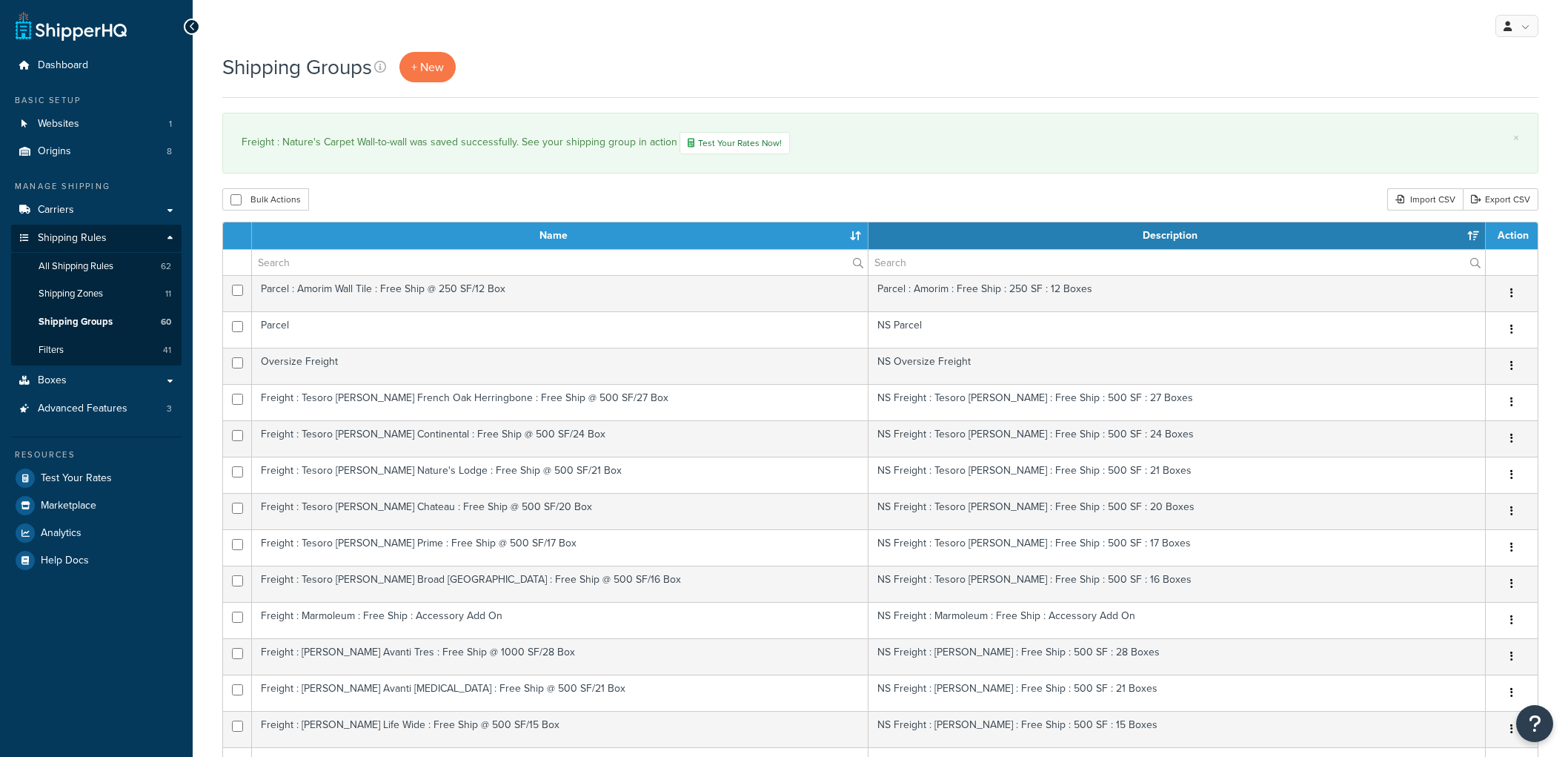
select select "15"
